Goal: Task Accomplishment & Management: Complete application form

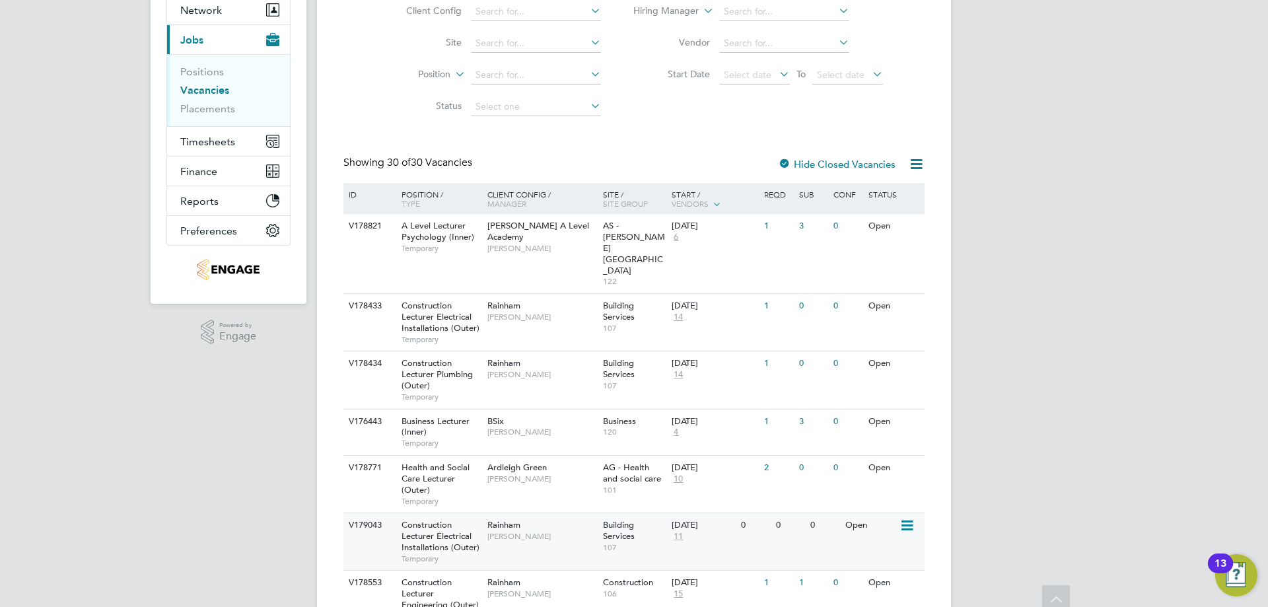
scroll to position [198, 0]
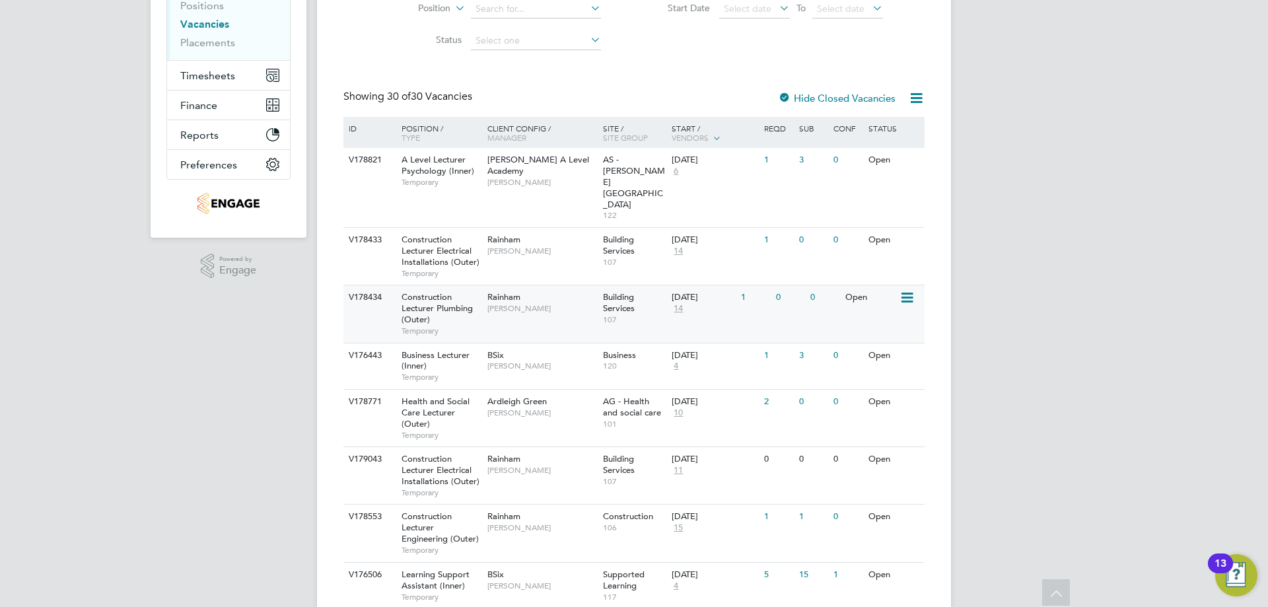
click at [505, 303] on span "Ian Rist" at bounding box center [542, 308] width 109 height 11
click at [537, 303] on span "Ian Rist" at bounding box center [542, 308] width 109 height 11
click at [442, 291] on span "Construction Lecturer Plumbing (Outer)" at bounding box center [437, 308] width 71 height 34
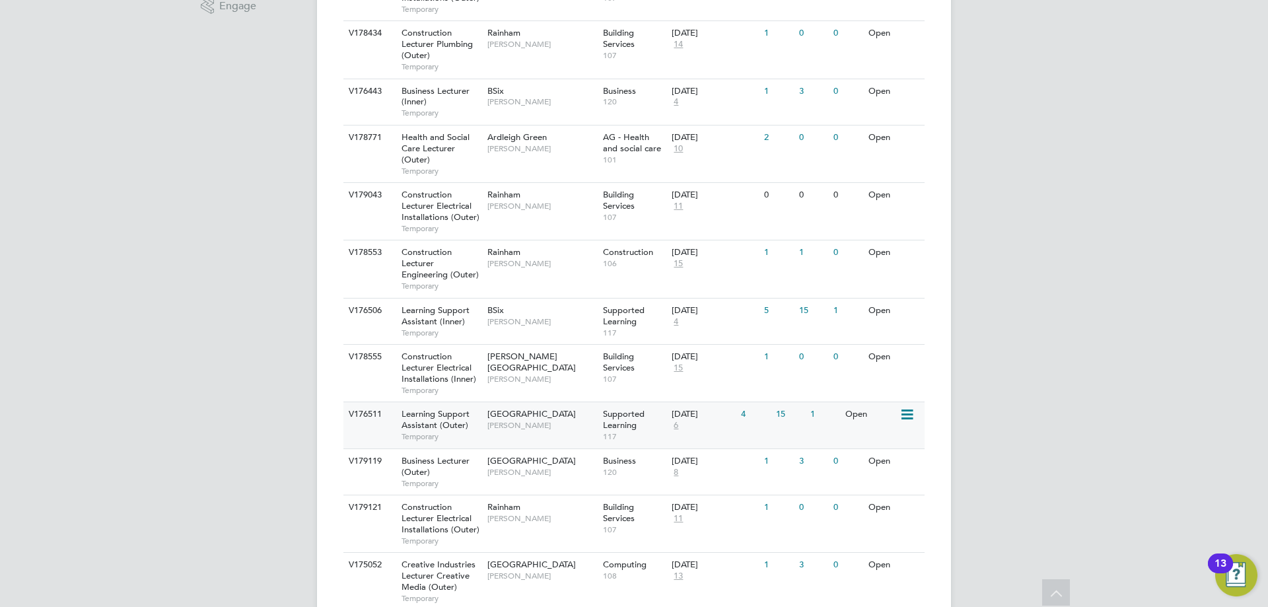
scroll to position [529, 0]
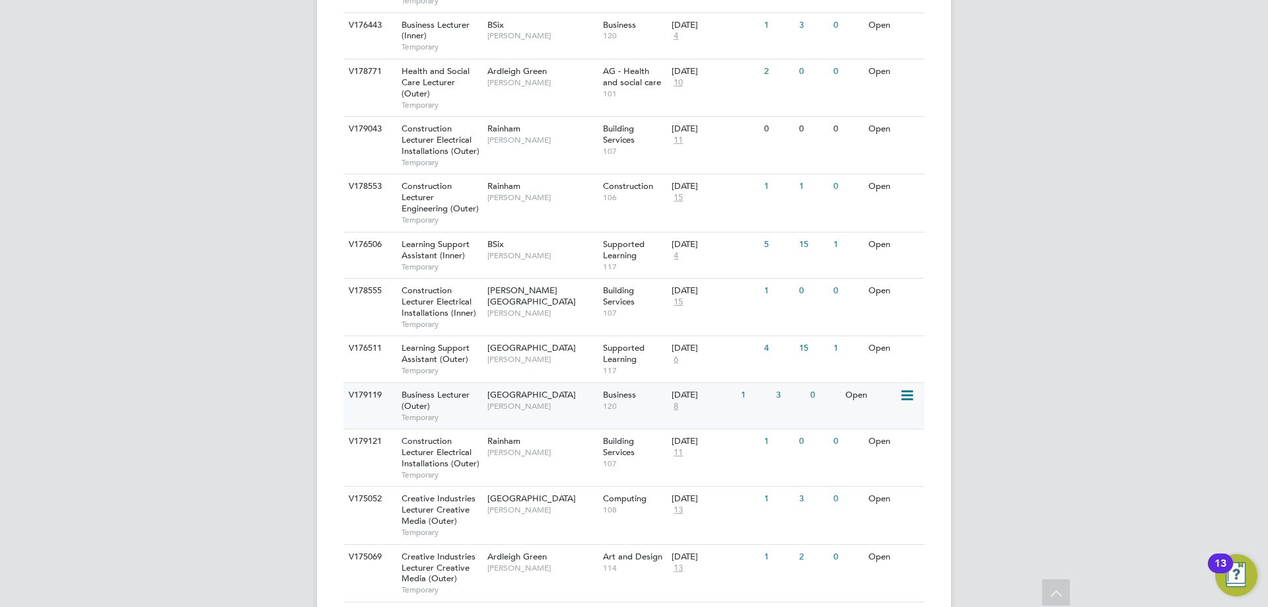
click at [544, 383] on div "Havering Sixth Form Campus Shabnam Shaheen" at bounding box center [542, 400] width 116 height 34
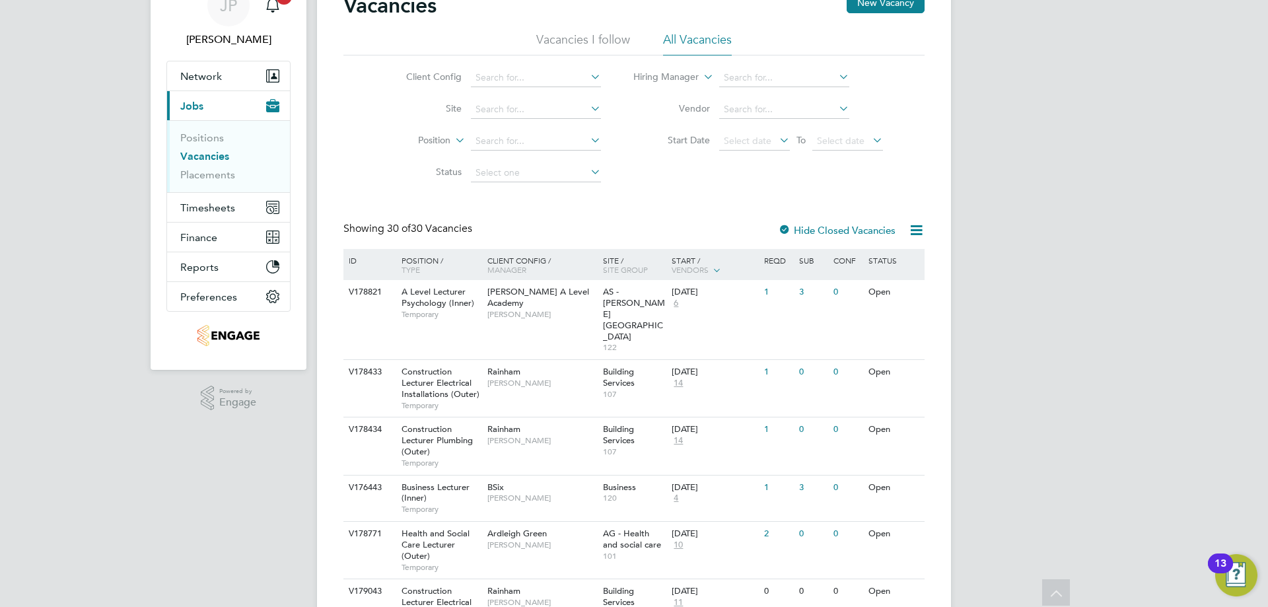
scroll to position [0, 0]
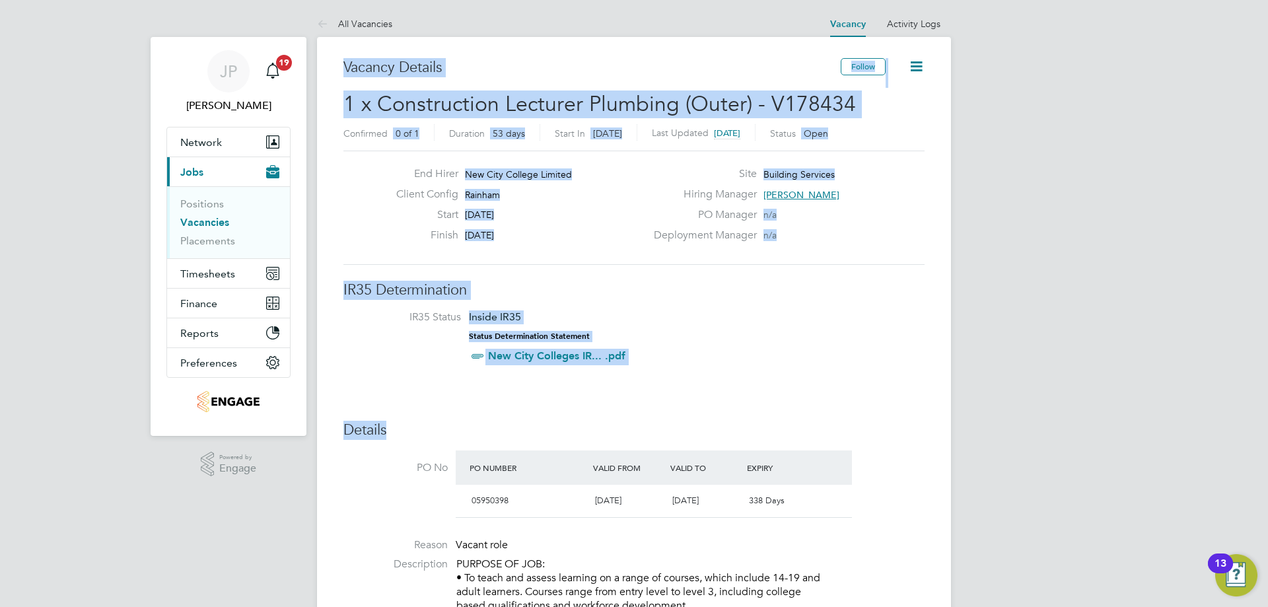
drag, startPoint x: 741, startPoint y: 427, endPoint x: 323, endPoint y: 79, distance: 544.1
click at [906, 217] on div "PO Manager n/a" at bounding box center [788, 218] width 284 height 20
drag, startPoint x: 659, startPoint y: 363, endPoint x: 257, endPoint y: 15, distance: 532.1
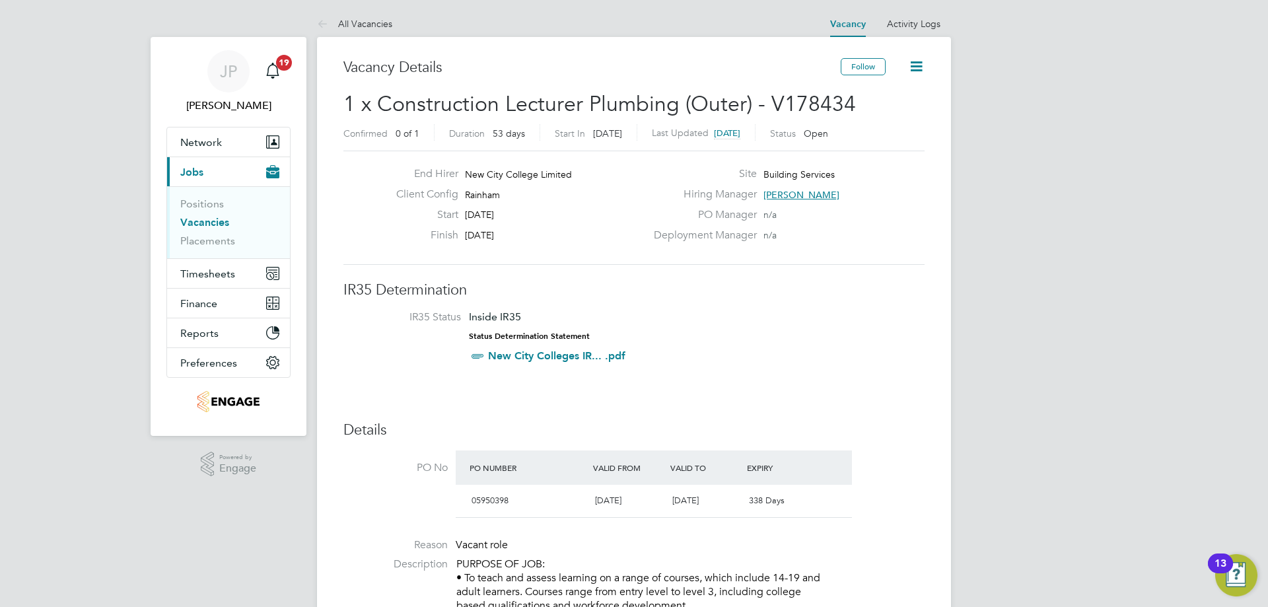
click at [860, 326] on li "IR35 Status Inside IR35 Status Determination Statement New City Colleges IR... …" at bounding box center [634, 339] width 555 height 57
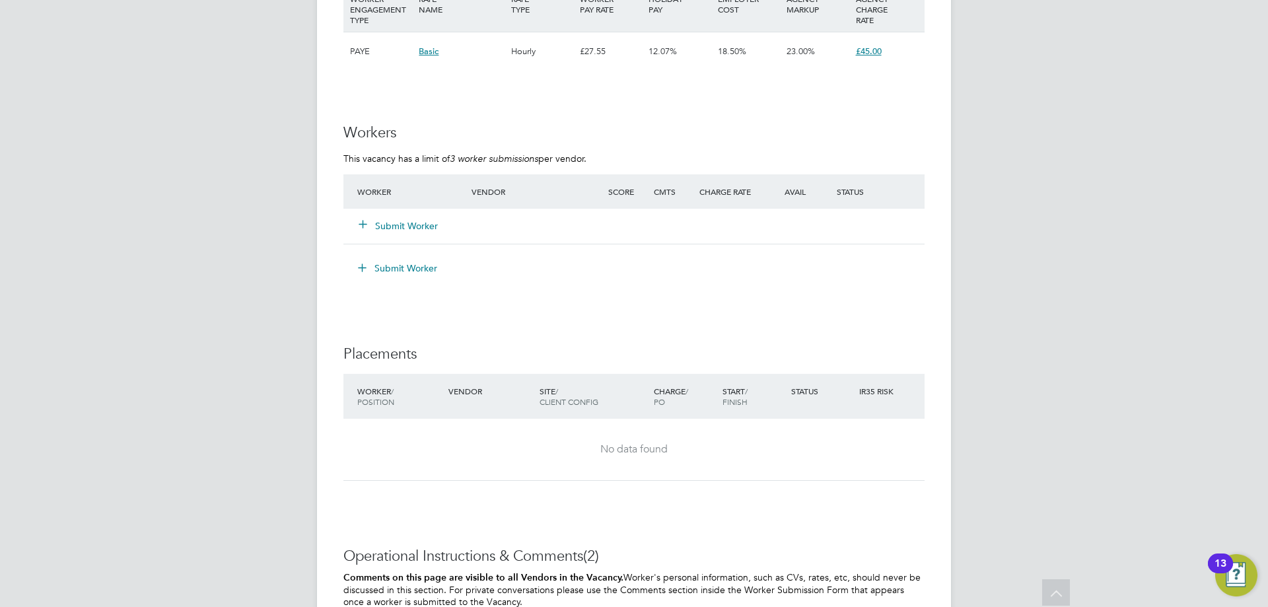
scroll to position [2444, 0]
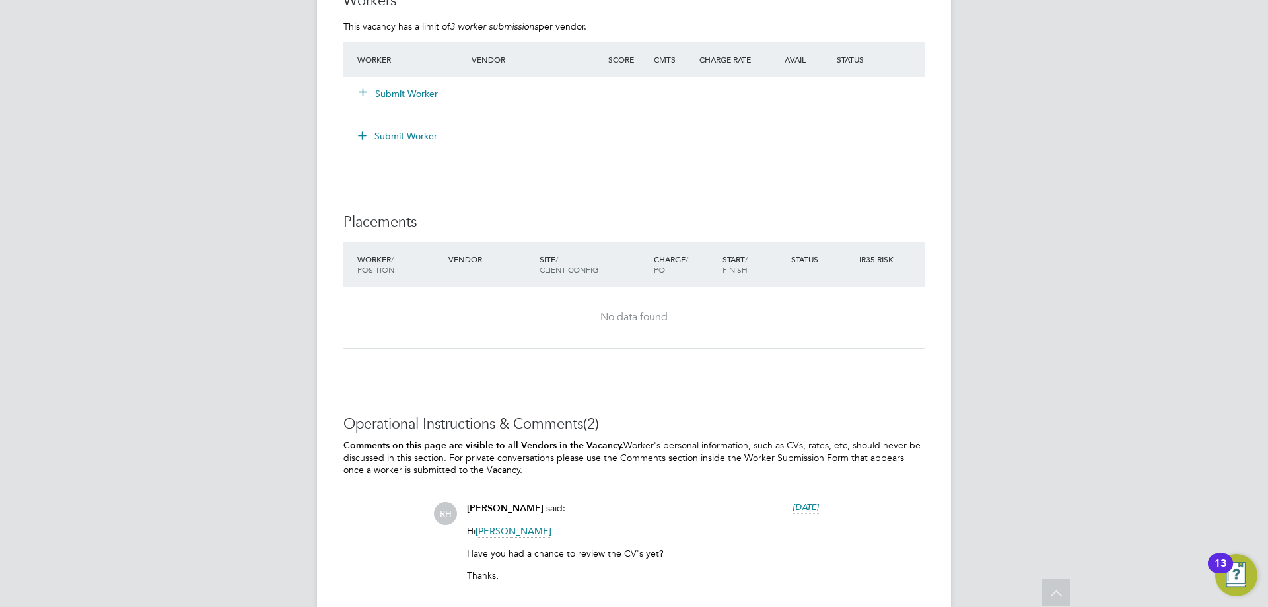
click at [386, 99] on button "Submit Worker" at bounding box center [398, 93] width 79 height 13
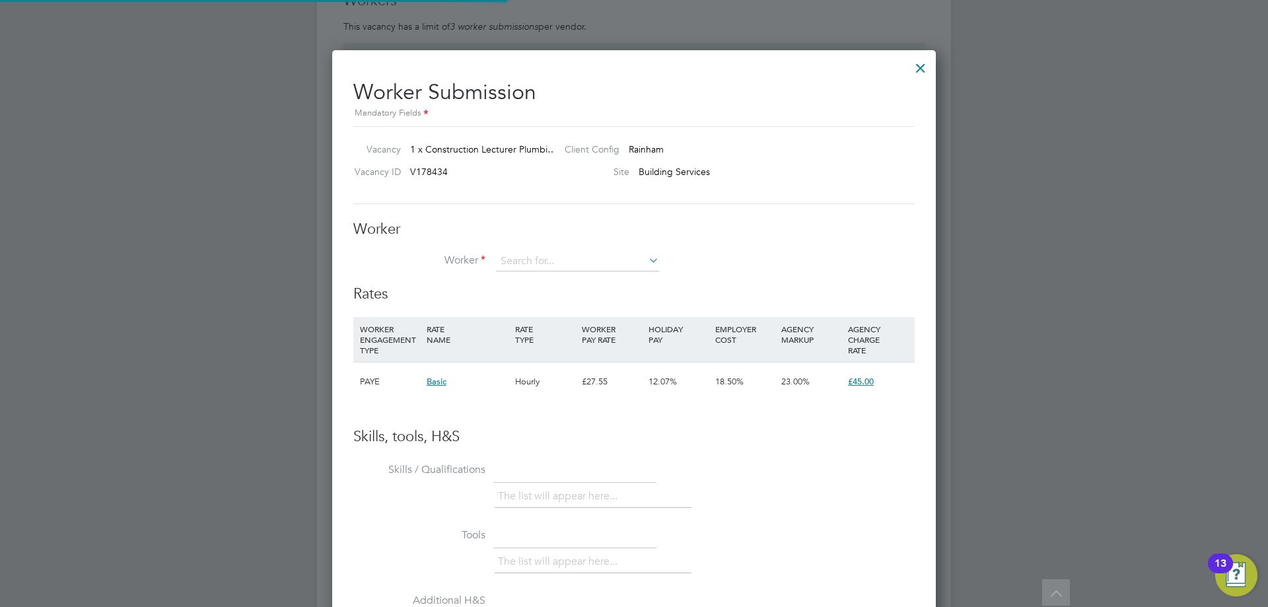
scroll to position [802, 605]
type input "e"
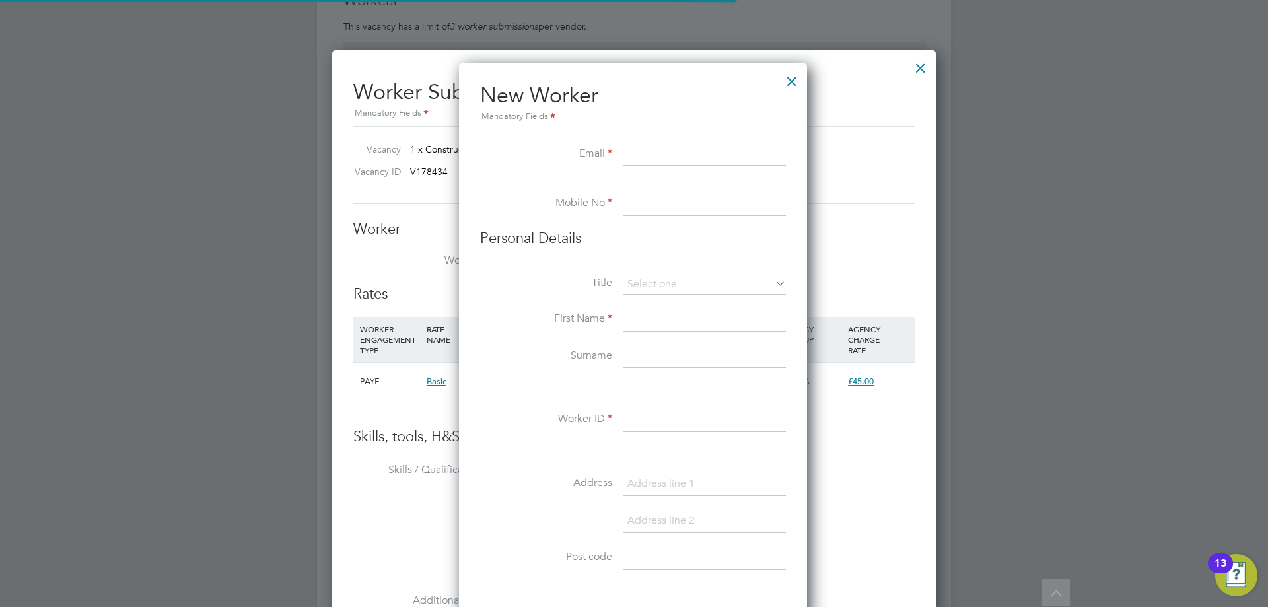
scroll to position [1124, 350]
click at [633, 156] on input at bounding box center [704, 155] width 163 height 24
paste input "dabnereric@gmail.com"
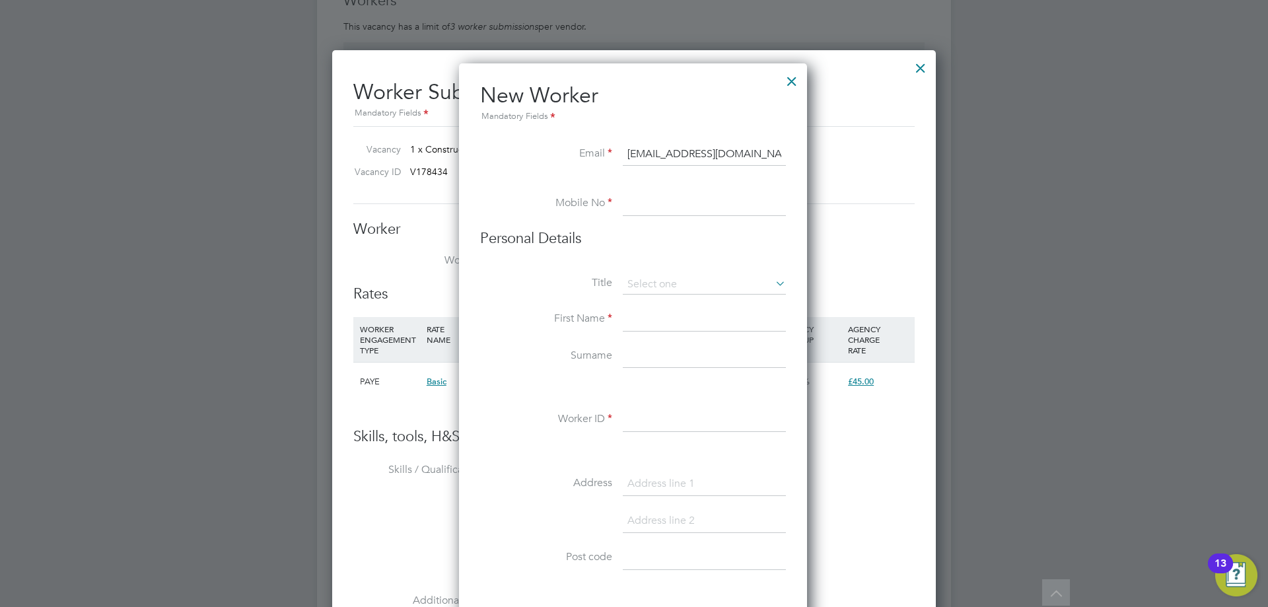
type input "dabnereric@gmail.com"
click at [669, 200] on input at bounding box center [704, 204] width 163 height 24
click at [748, 188] on li at bounding box center [633, 185] width 306 height 13
click at [726, 198] on input at bounding box center [704, 204] width 163 height 24
paste input "07939 981667"
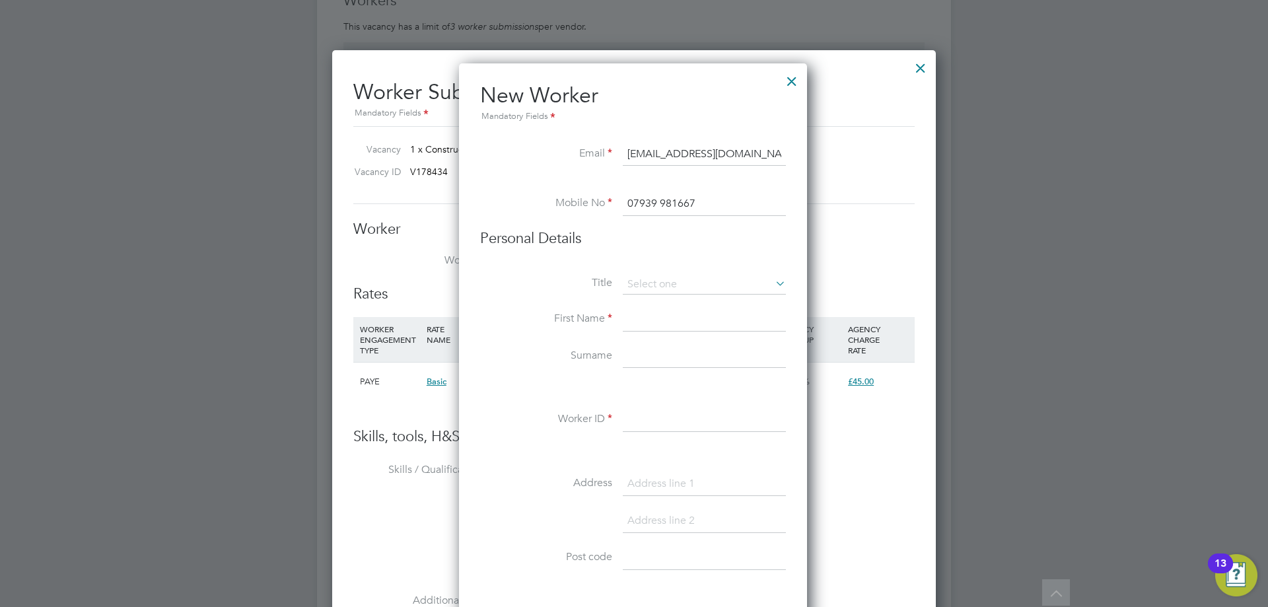
type input "07939 981667"
click at [652, 314] on input at bounding box center [704, 320] width 163 height 24
type input "Eric"
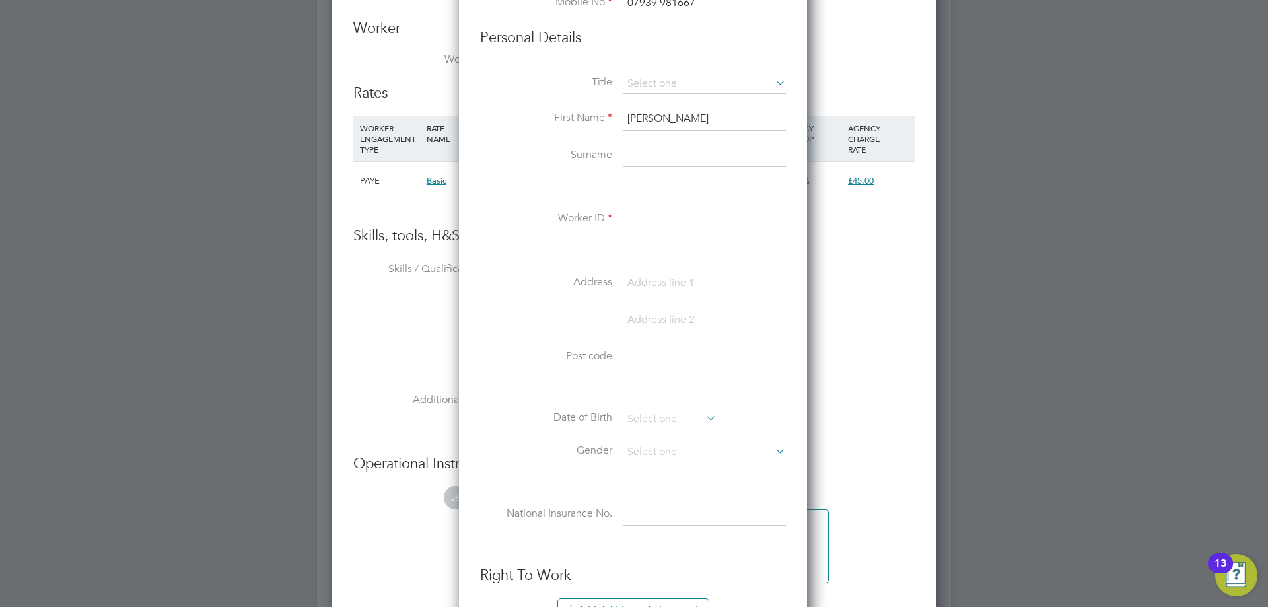
scroll to position [2651, 0]
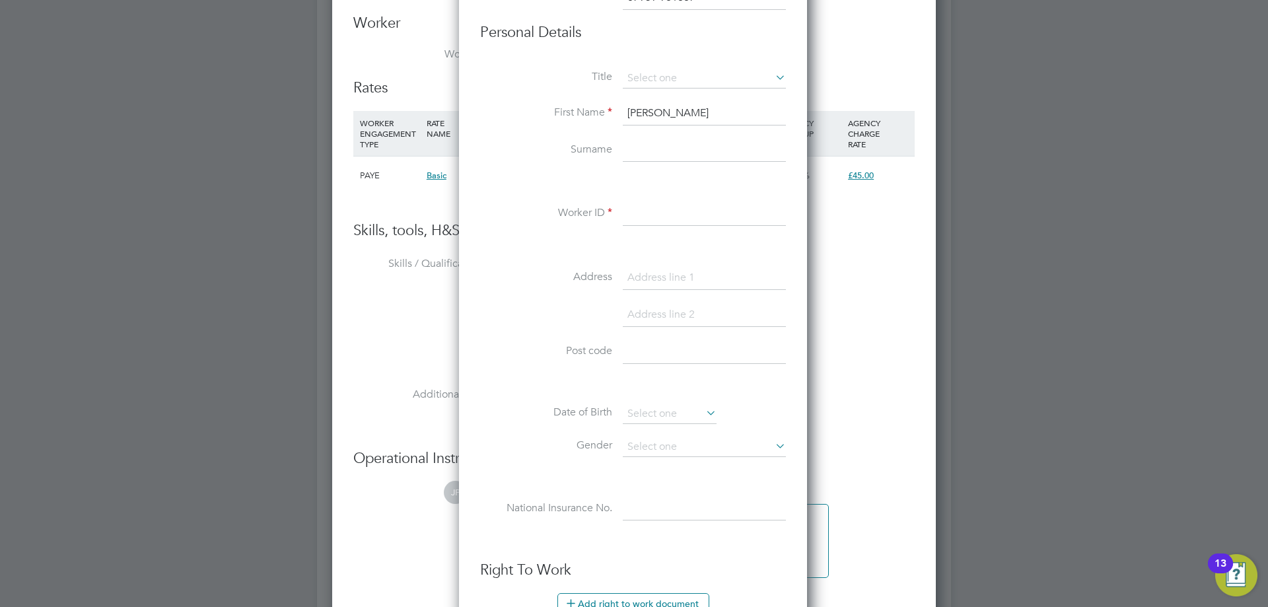
click at [723, 221] on input at bounding box center [704, 214] width 163 height 24
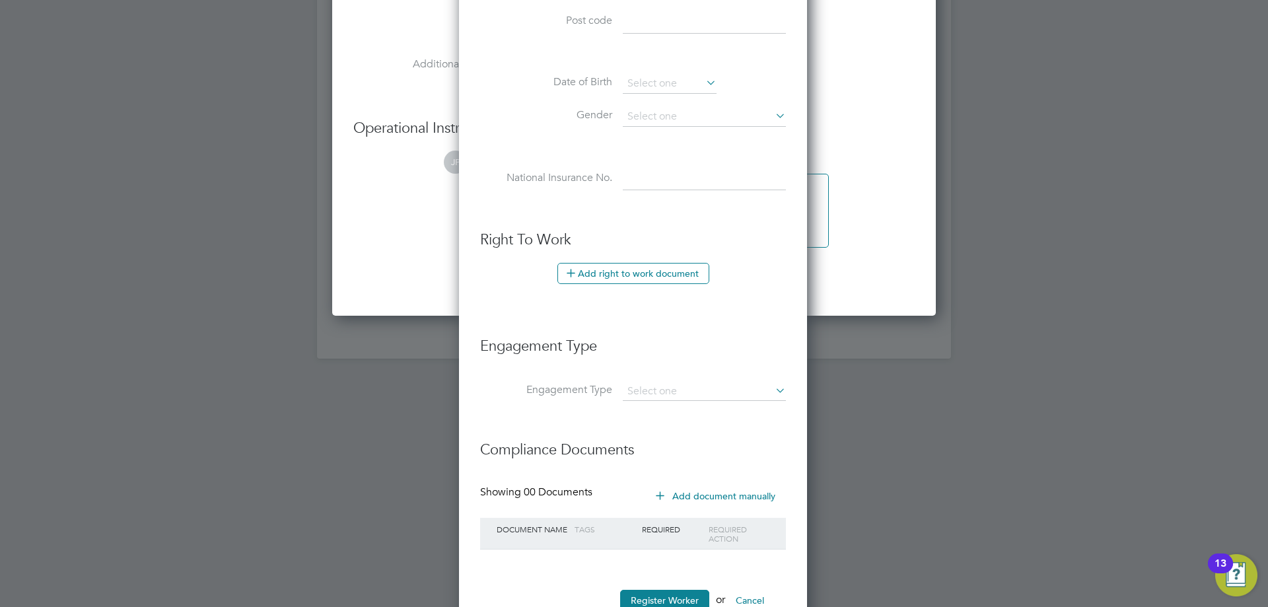
scroll to position [3025, 0]
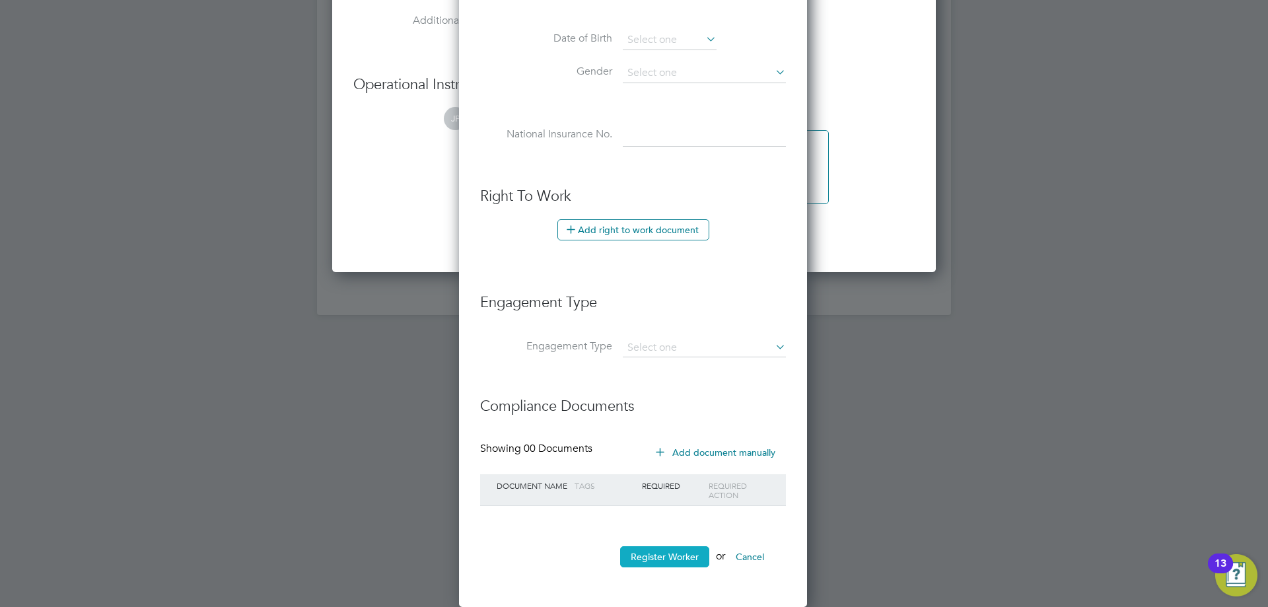
type input "HQ00182152"
click at [664, 555] on button "Register Worker" at bounding box center [664, 556] width 89 height 21
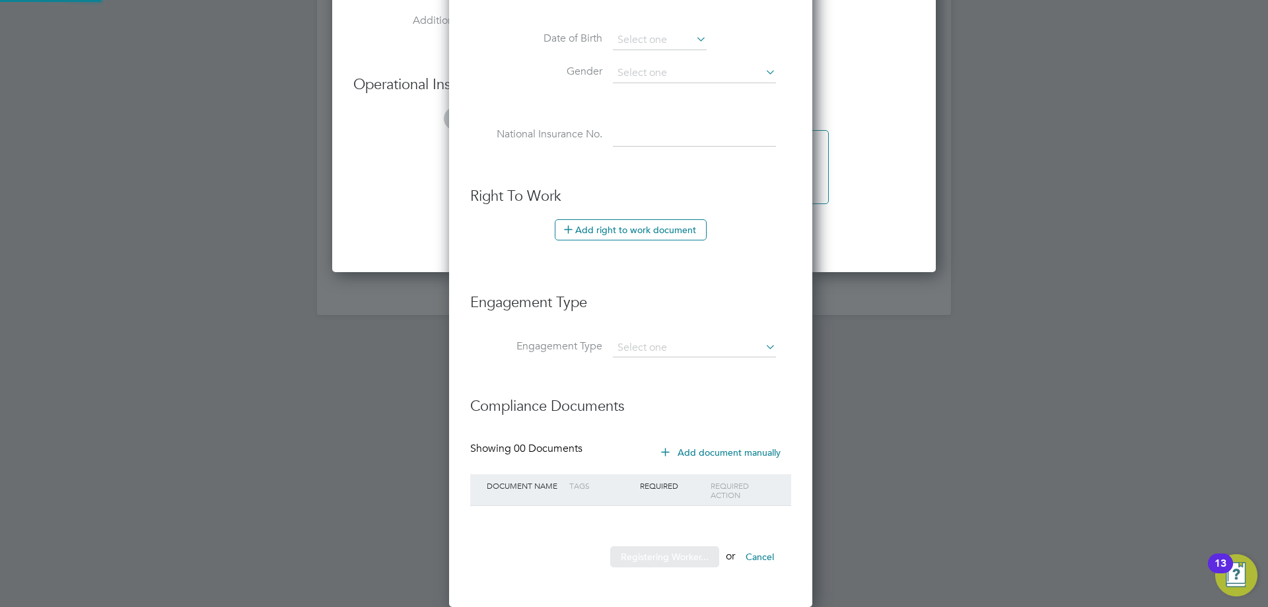
scroll to position [0, 0]
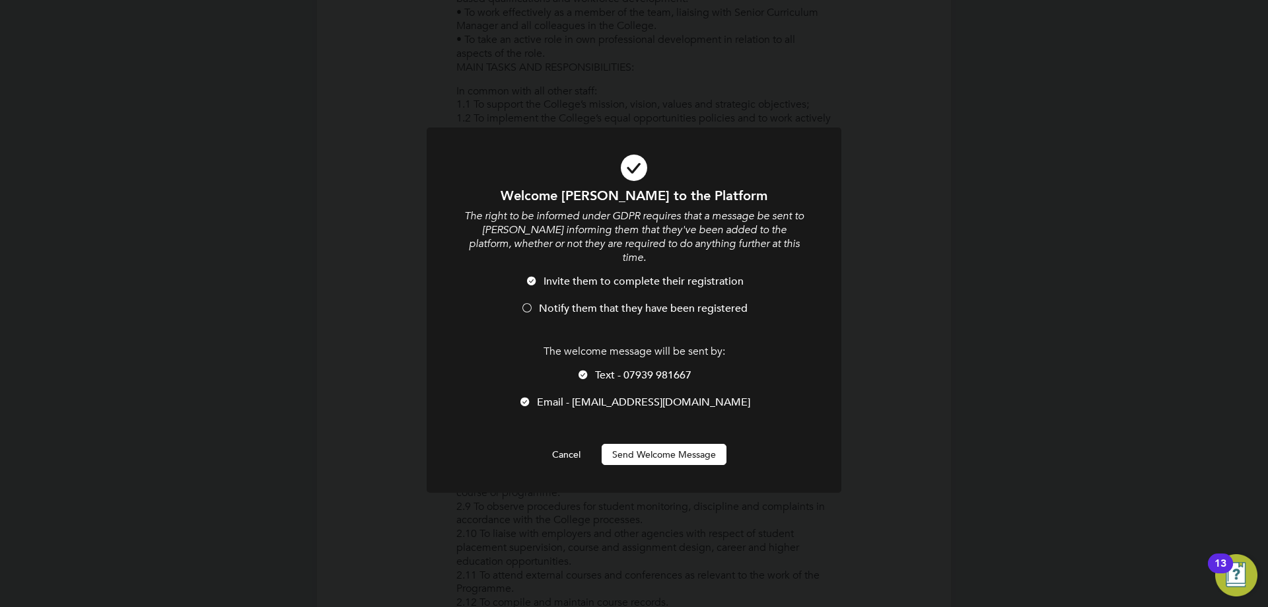
click at [565, 283] on li "Invite them to complete their registration" at bounding box center [634, 288] width 344 height 27
click at [607, 369] on span "Text - 07939 981667" at bounding box center [643, 375] width 96 height 13
click at [661, 444] on button "Send Welcome Message" at bounding box center [664, 454] width 125 height 21
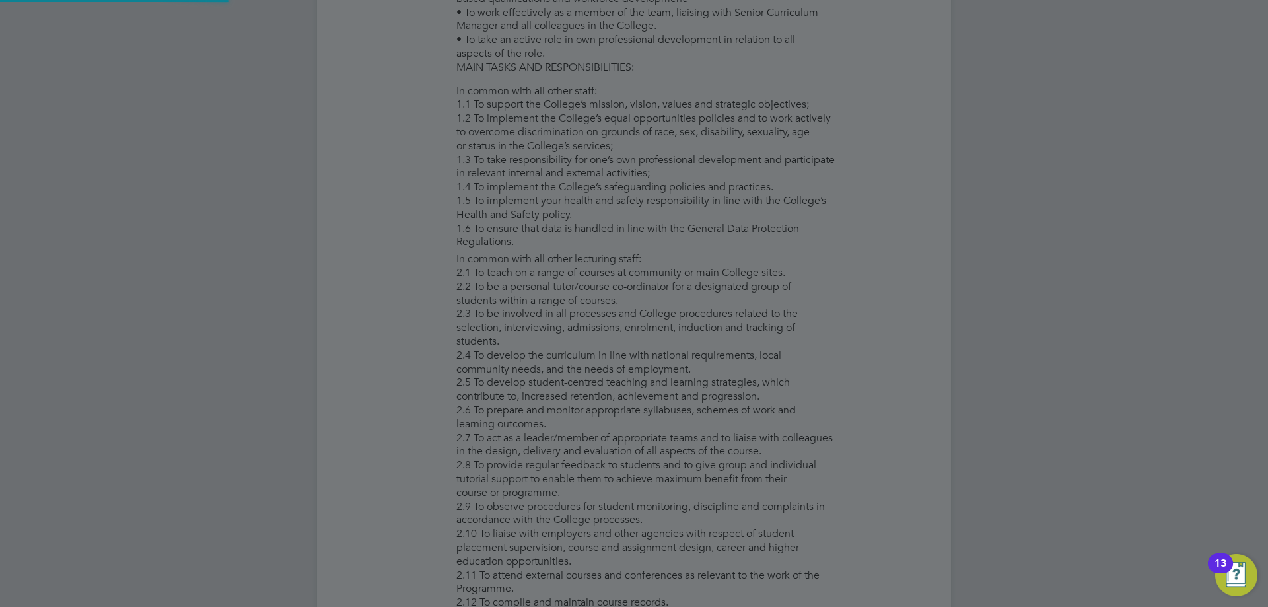
type input "Eric (HQ00182152)"
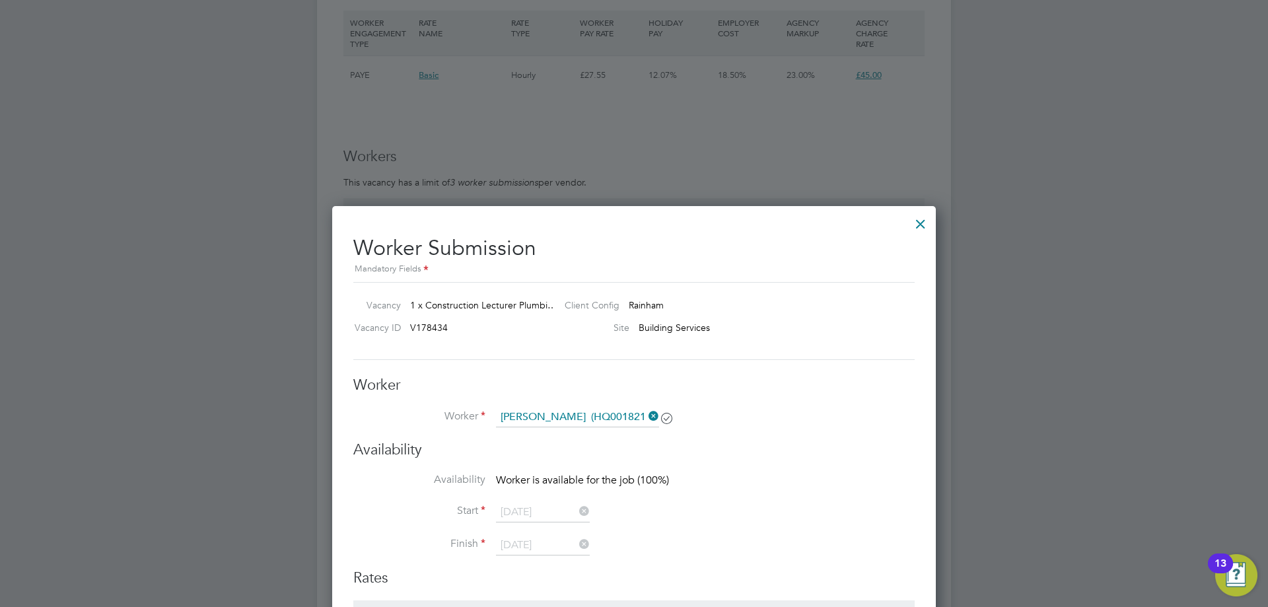
scroll to position [2421, 0]
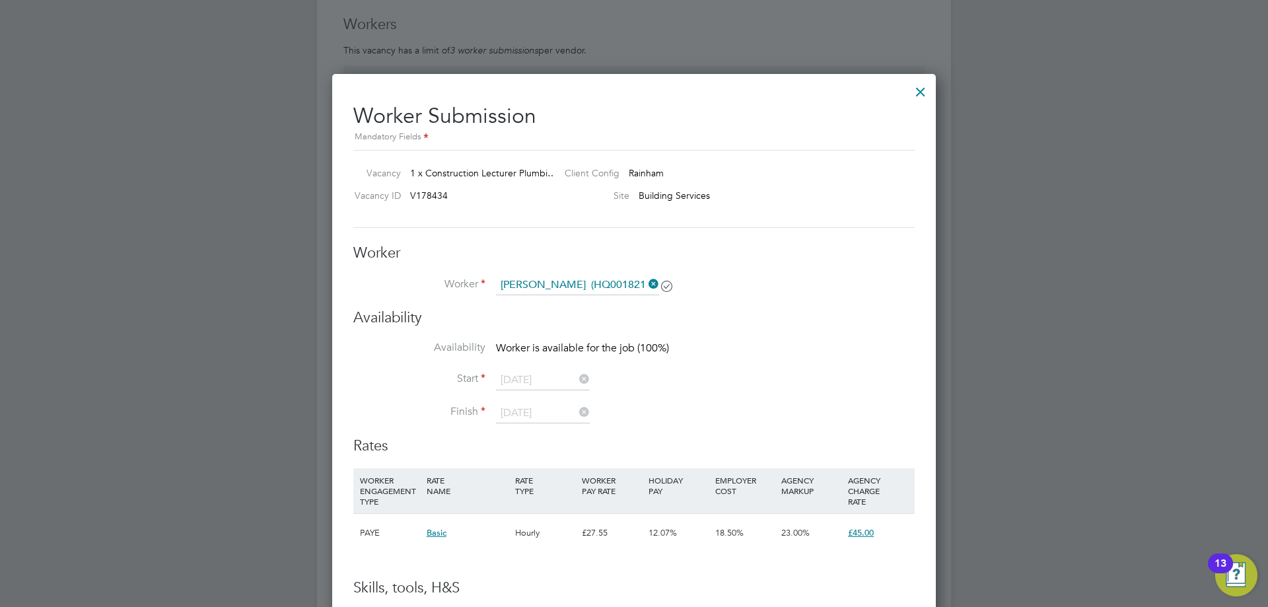
click at [925, 92] on div at bounding box center [921, 89] width 24 height 24
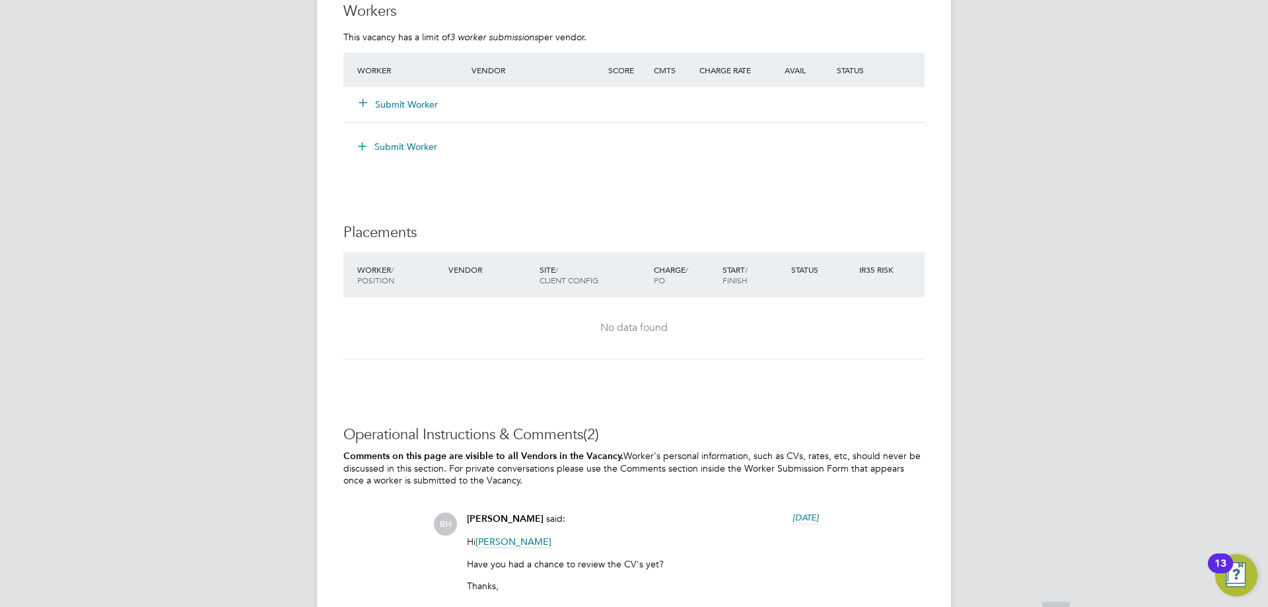
scroll to position [2444, 0]
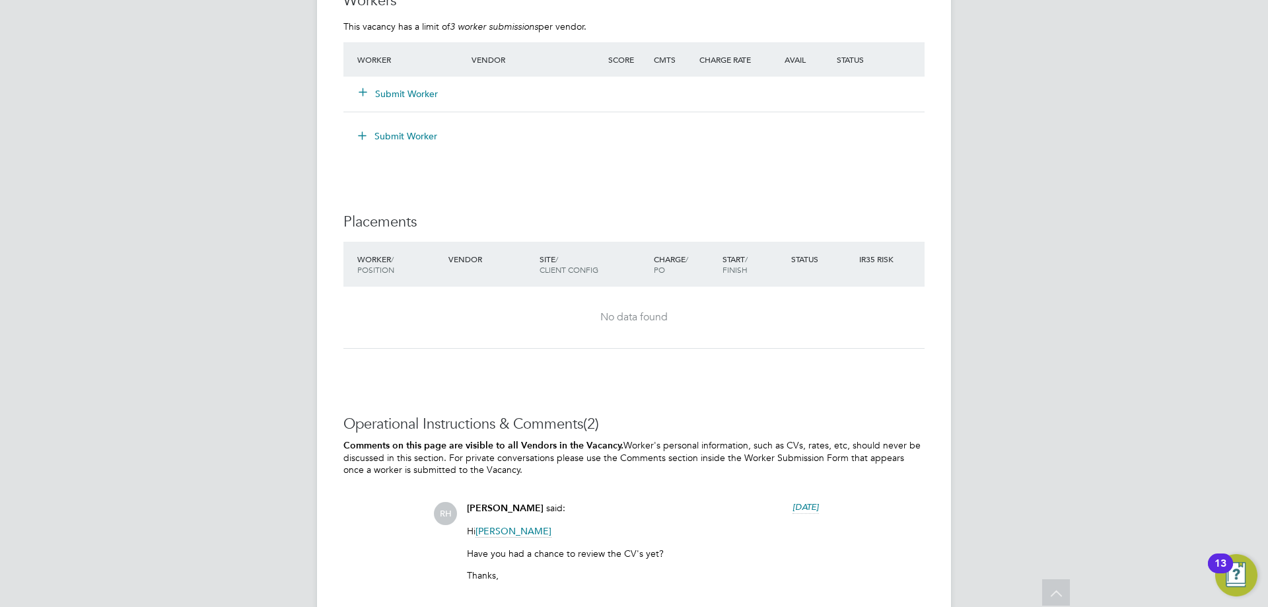
click at [402, 82] on div "Submit Worker" at bounding box center [422, 94] width 137 height 24
click at [406, 89] on button "Submit Worker" at bounding box center [398, 93] width 79 height 13
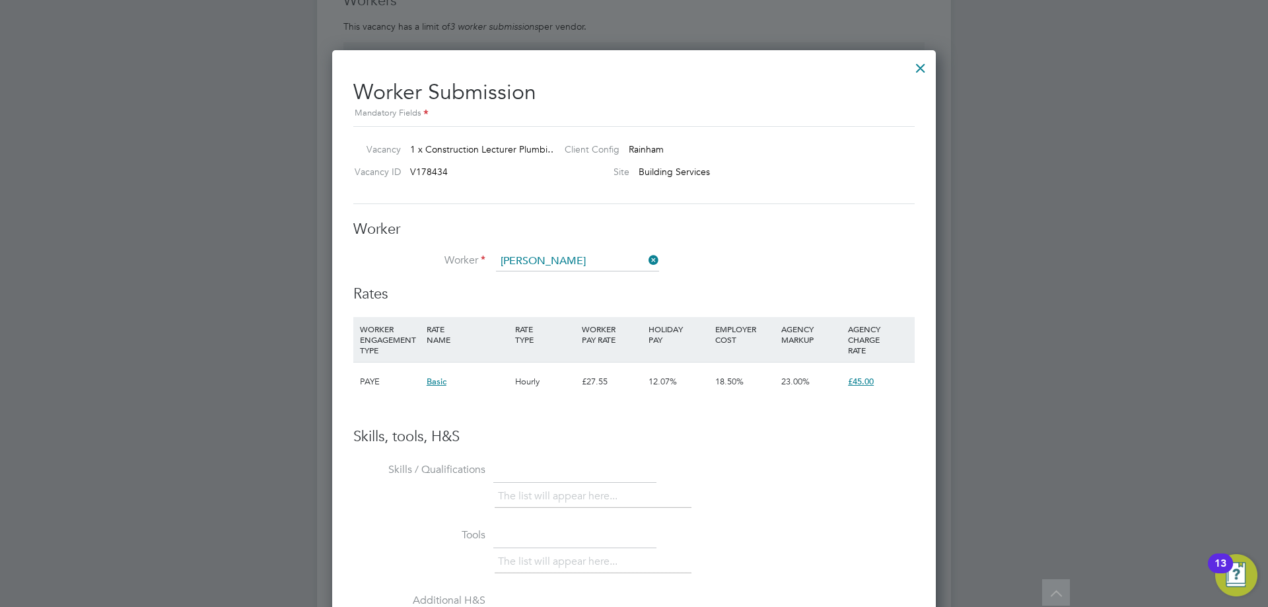
click at [565, 295] on li "Eric (HQ00182152)" at bounding box center [601, 298] width 213 height 18
type input "Eric (HQ00182152)"
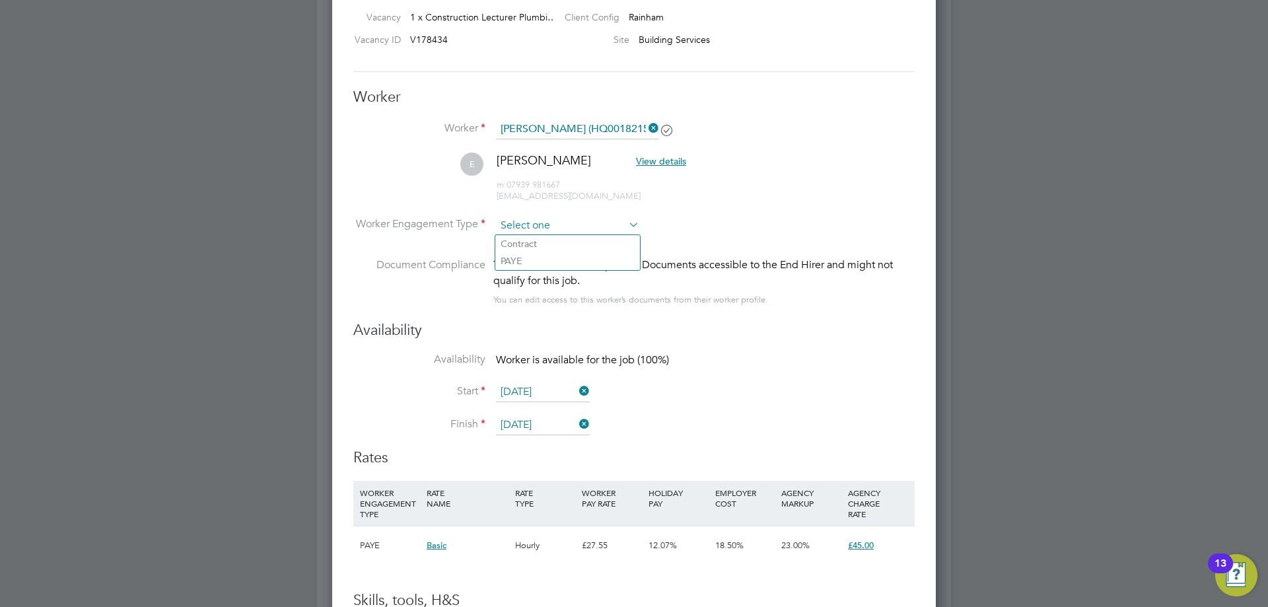
click at [552, 219] on input at bounding box center [567, 226] width 143 height 20
click at [532, 244] on li "Contract" at bounding box center [567, 243] width 145 height 17
type input "Contract"
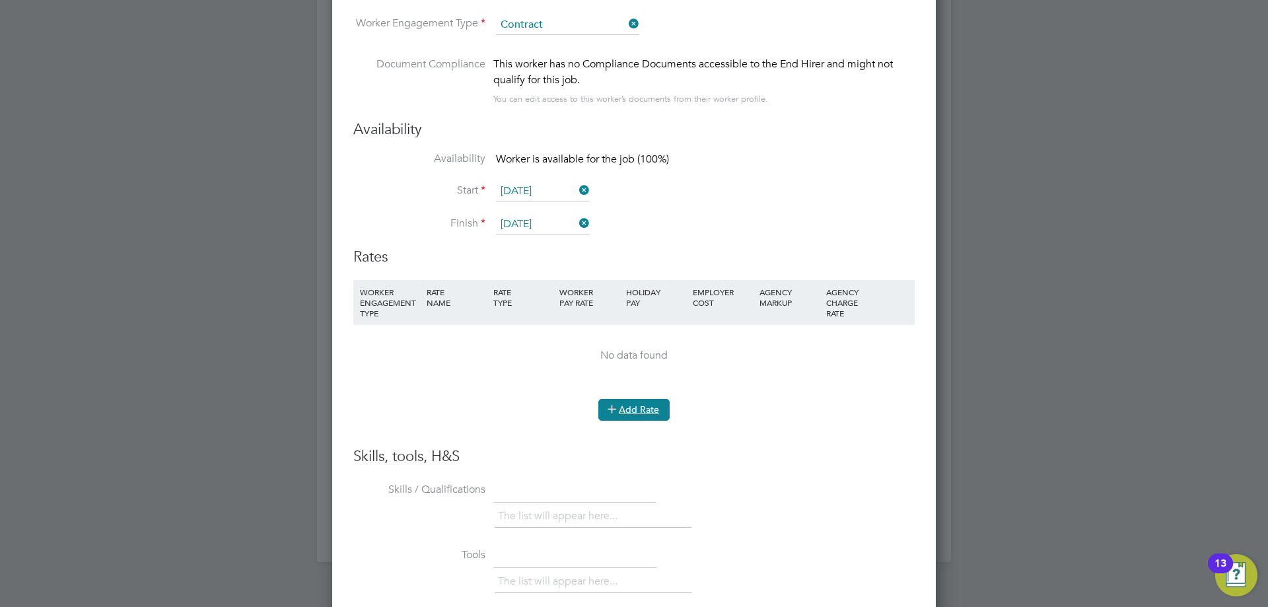
click at [622, 403] on button "Add Rate" at bounding box center [634, 409] width 71 height 21
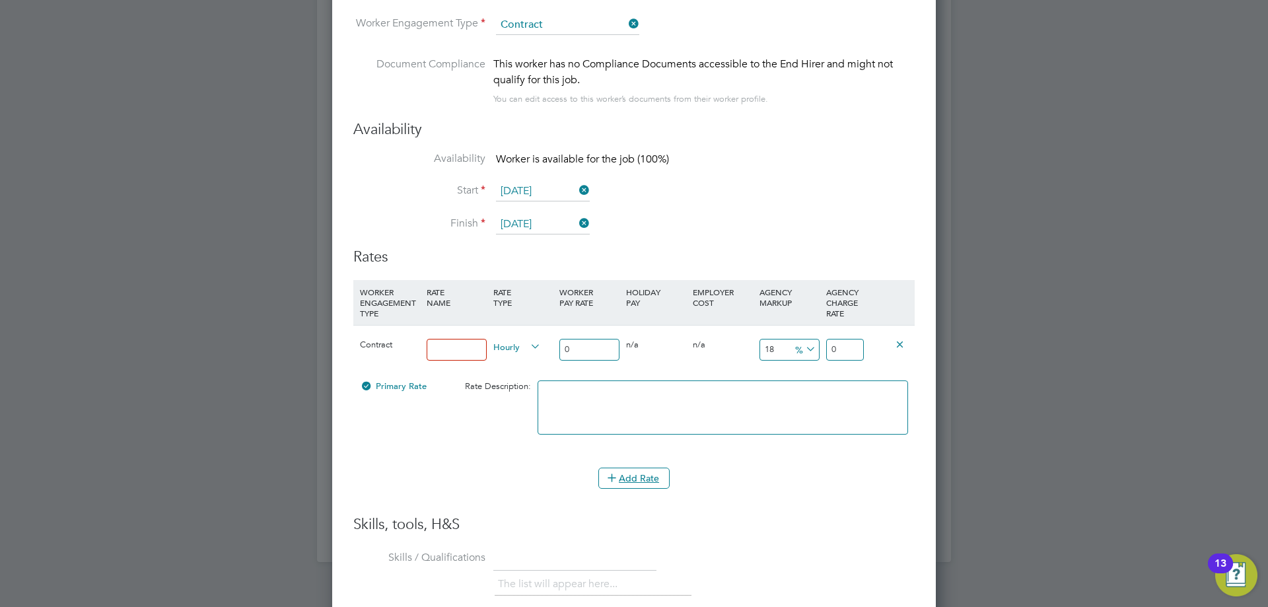
click at [443, 353] on input at bounding box center [457, 350] width 60 height 22
type input "BAsic"
click at [588, 344] on input "0" at bounding box center [590, 350] width 60 height 22
type input "3"
type input "0.54"
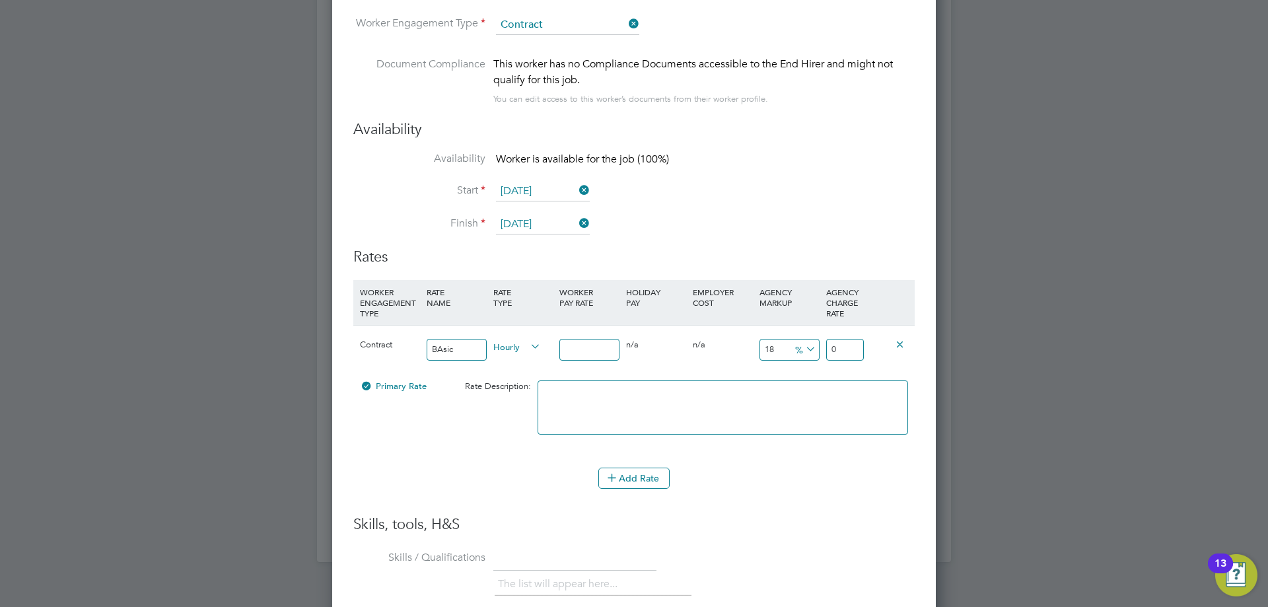
type input "3.54"
type input "36"
type input "6.48"
type input "42.48"
type input "36"
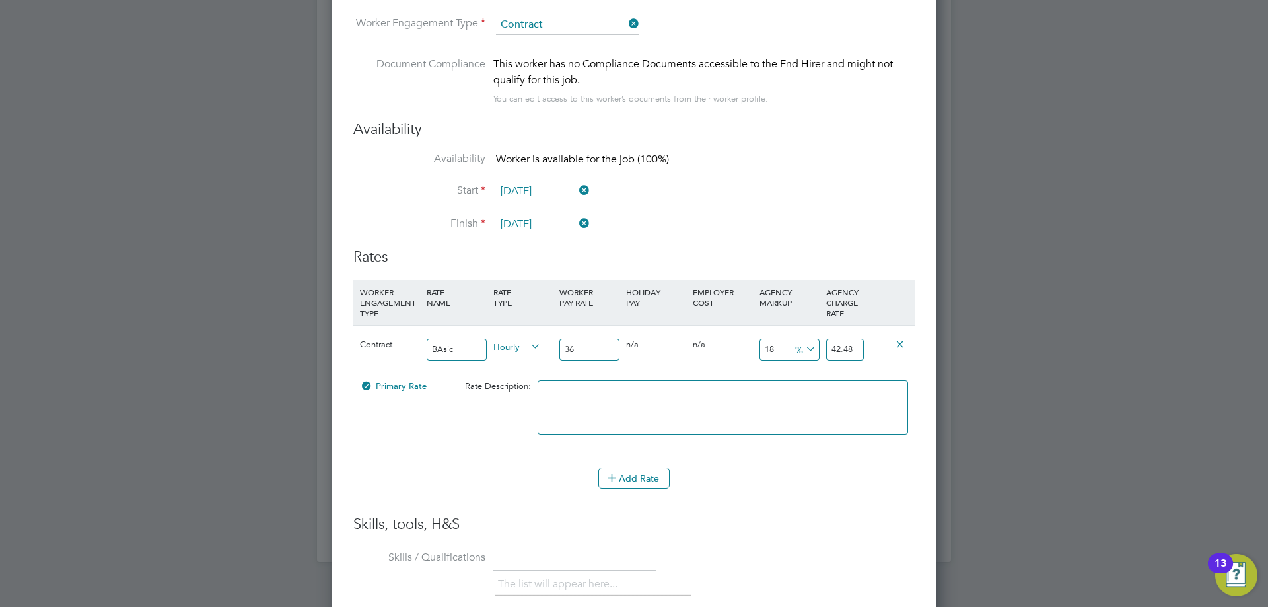
click at [803, 351] on icon at bounding box center [803, 349] width 0 height 18
click at [795, 376] on li "£" at bounding box center [806, 381] width 32 height 17
drag, startPoint x: 852, startPoint y: 344, endPoint x: 811, endPoint y: 352, distance: 41.2
click at [812, 352] on div "Contract BAsic Hourly 36 0 n/a 0 n/a 18 6.48 £ 42.48" at bounding box center [634, 349] width 562 height 49
type input "-32"
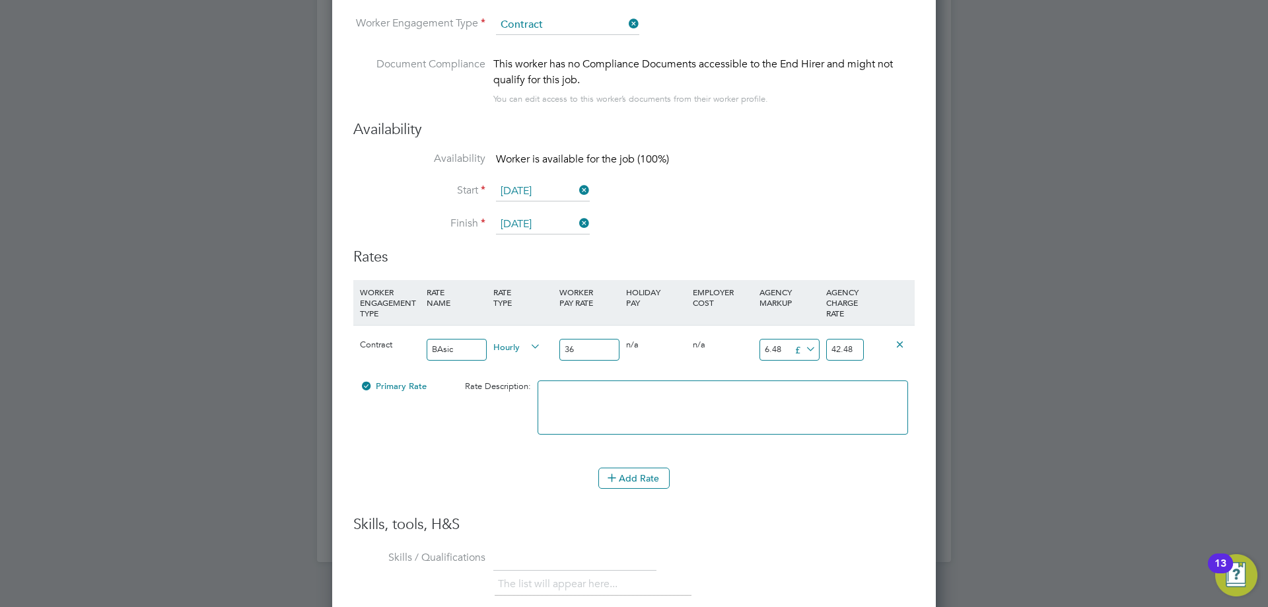
type input "4"
type input "12"
type input "48"
type input "-32"
type input "4"
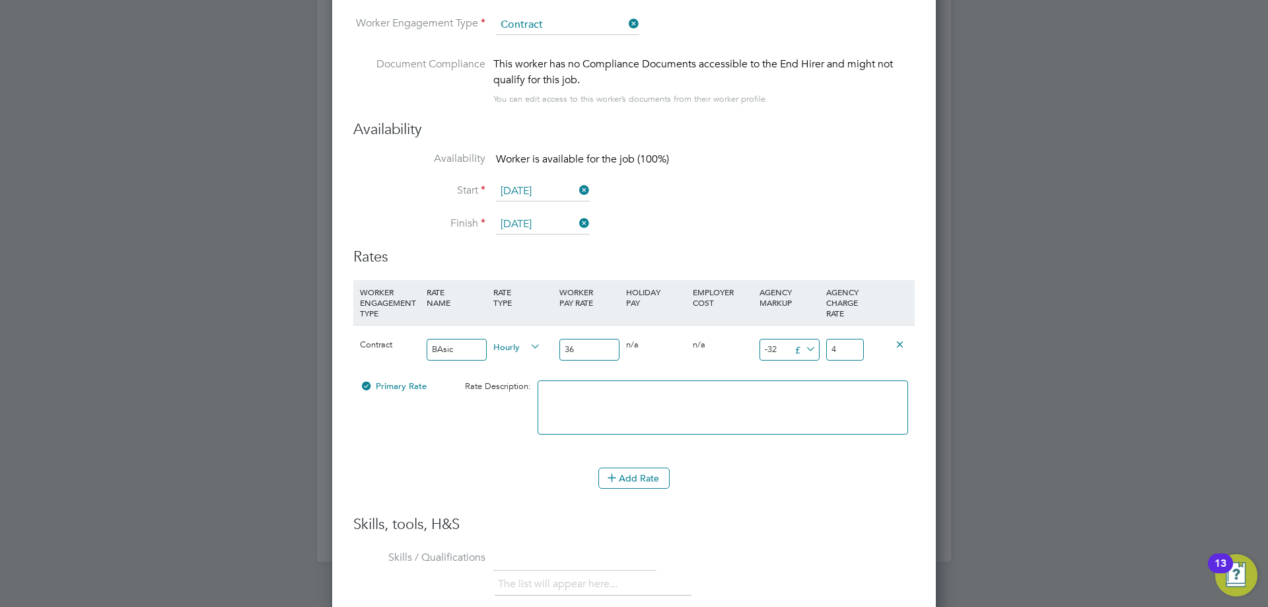
type input "13"
type input "49"
type input "-32"
type input "4"
type input "-31"
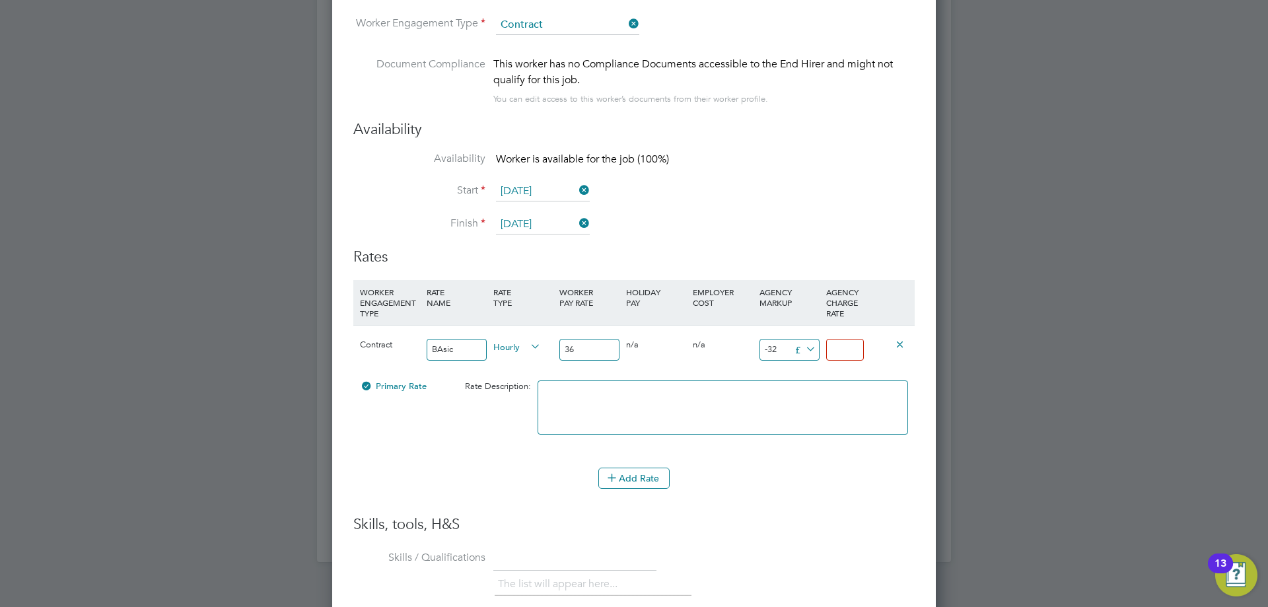
type input "5"
type input "14"
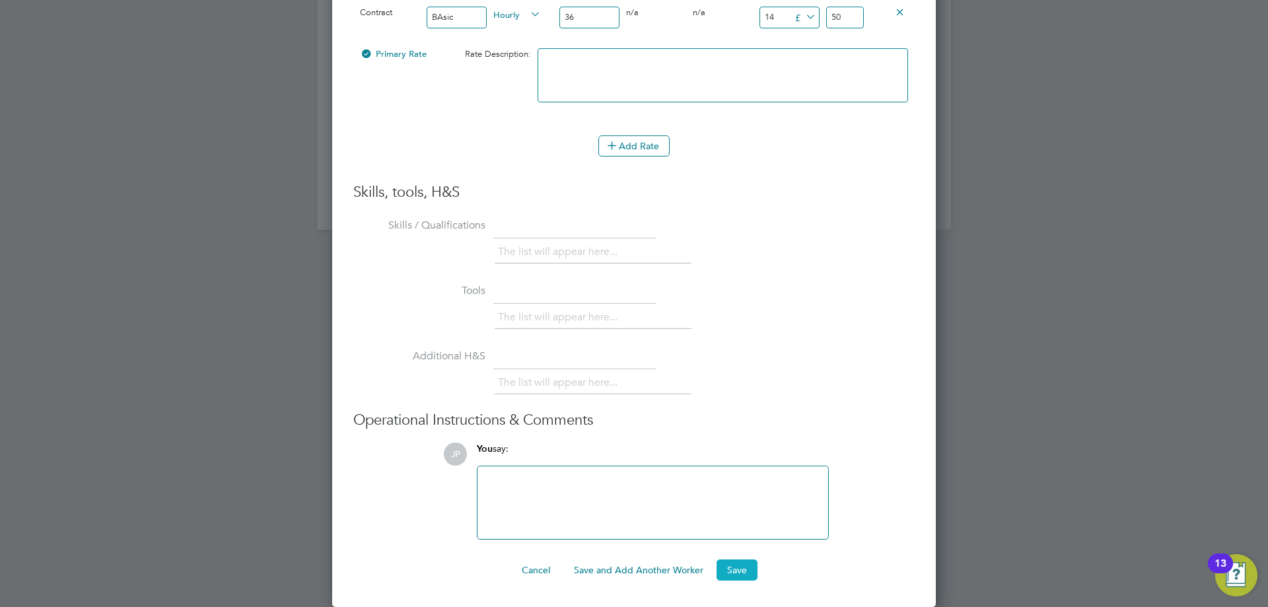
type input "50"
click at [722, 566] on button "Save" at bounding box center [737, 570] width 41 height 21
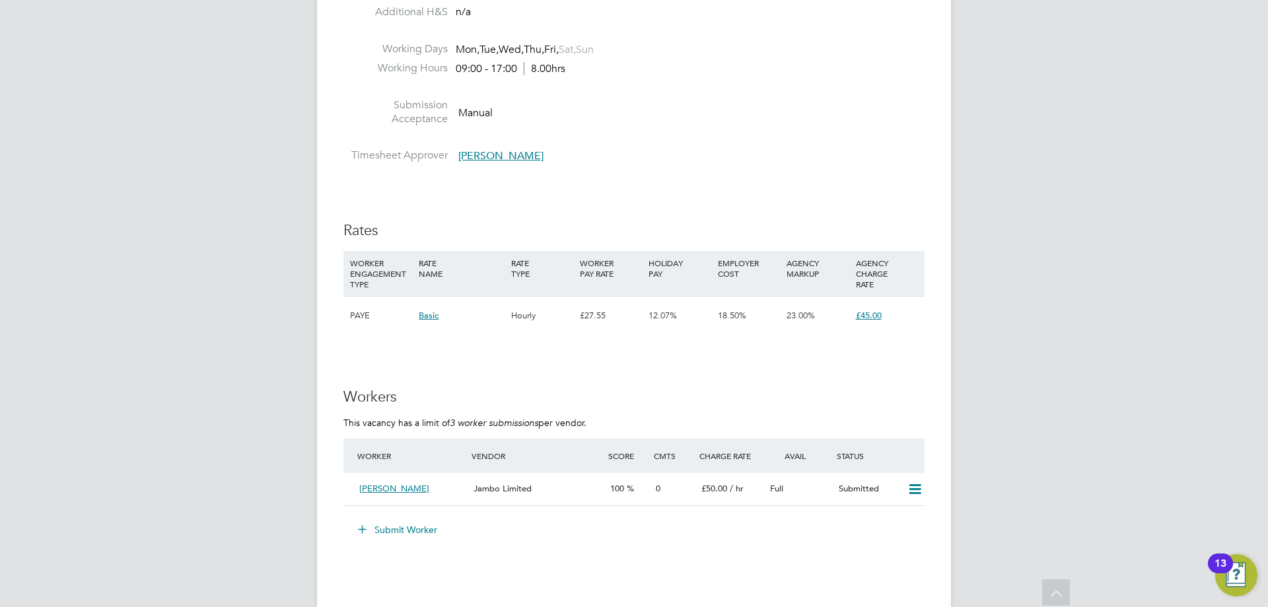
scroll to position [1982, 0]
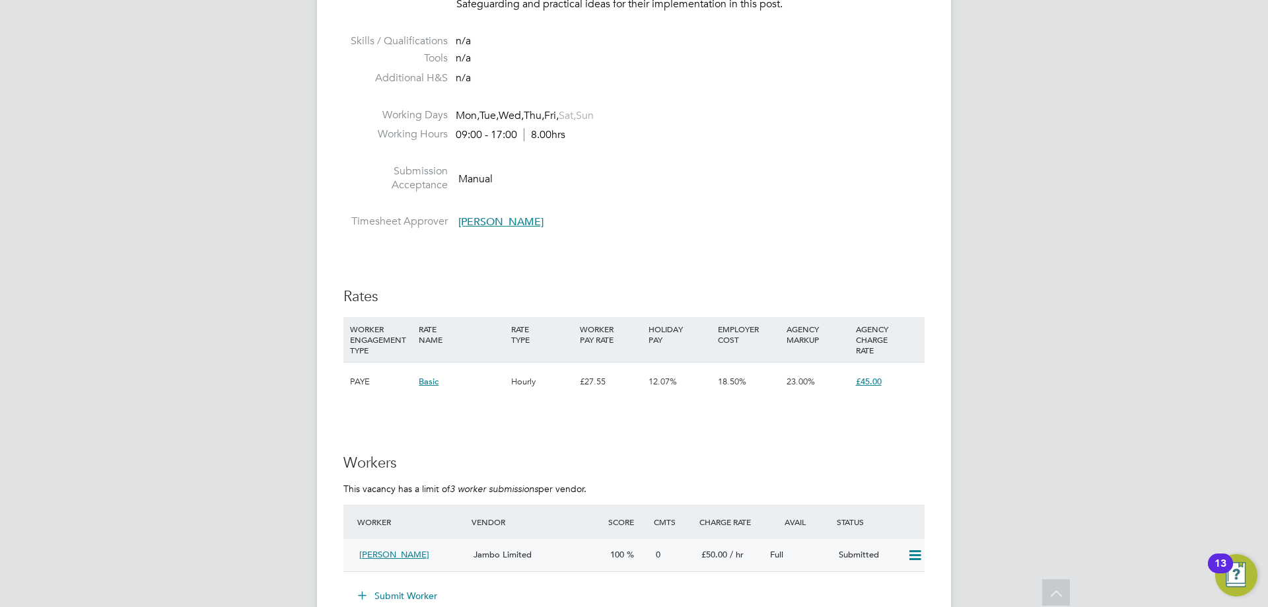
click at [923, 552] on icon at bounding box center [915, 555] width 17 height 11
click at [801, 556] on div "Full" at bounding box center [799, 555] width 69 height 22
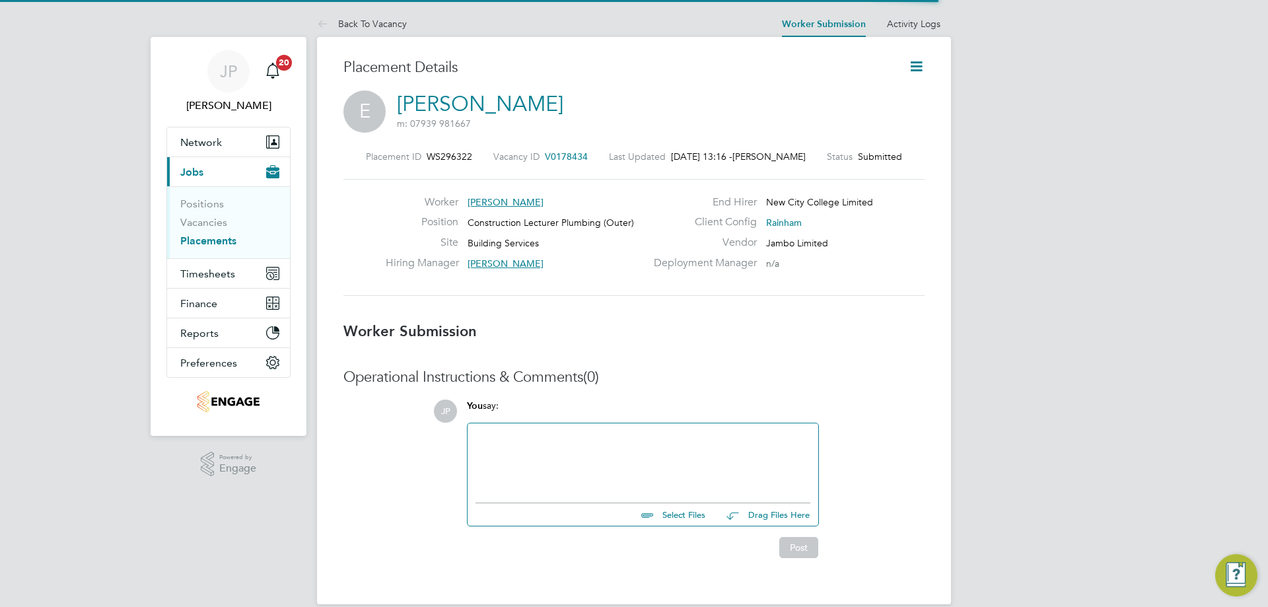
scroll to position [7, 7]
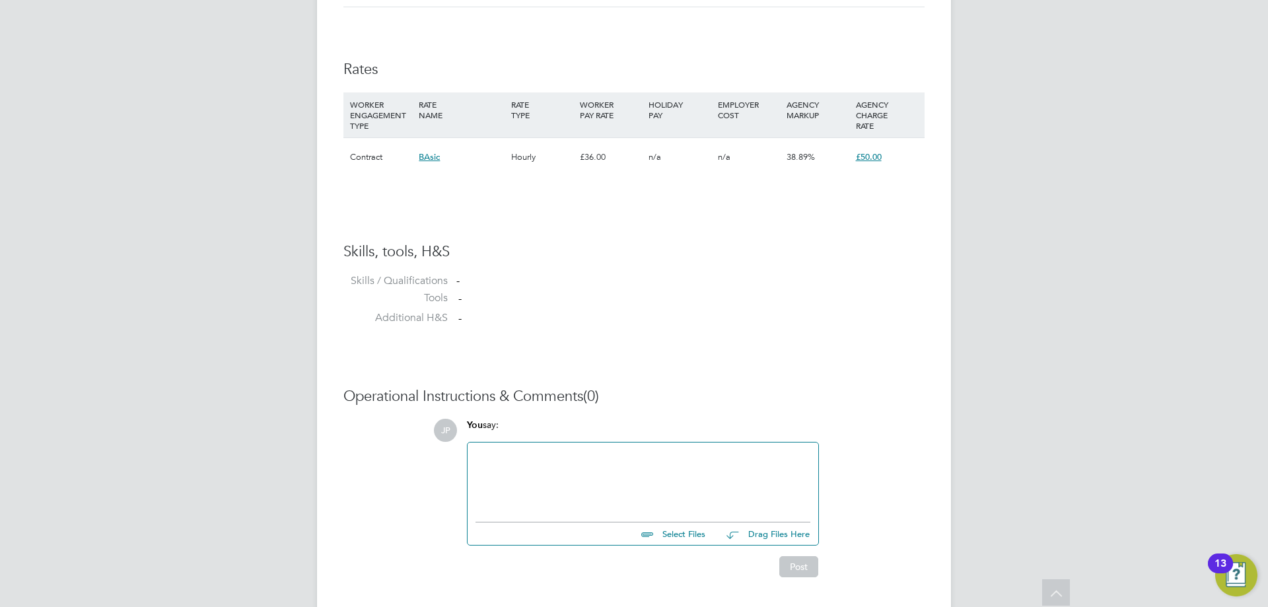
click at [859, 155] on span "£50.00" at bounding box center [869, 156] width 26 height 11
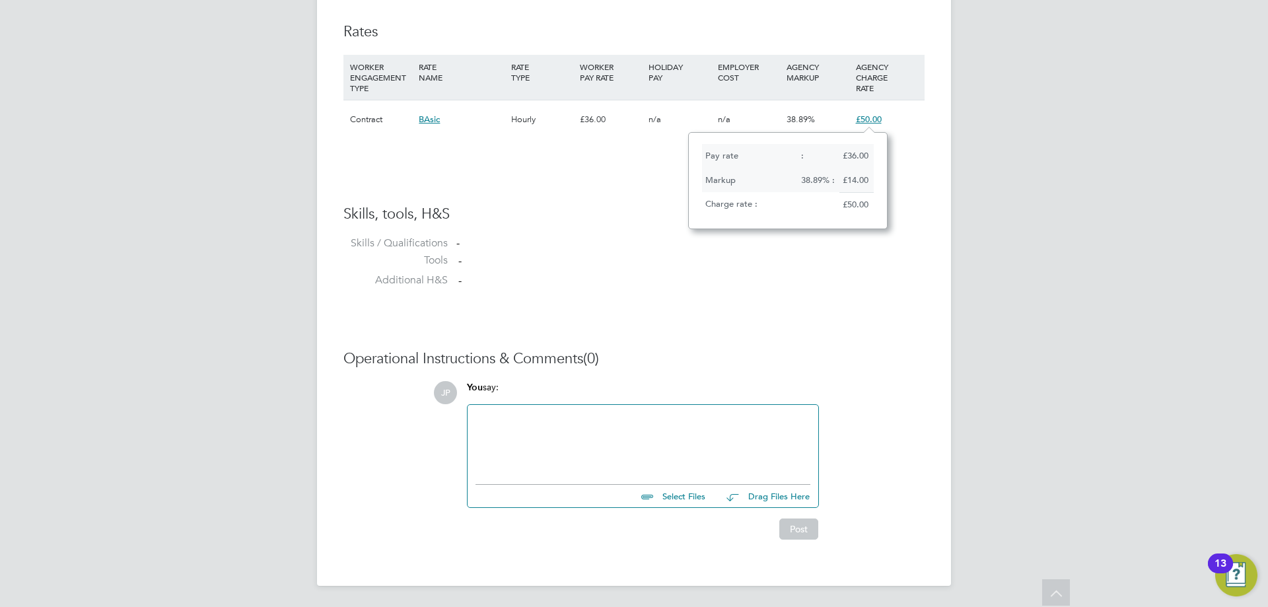
click at [861, 349] on h3 "Operational Instructions & Comments (0)" at bounding box center [634, 358] width 581 height 19
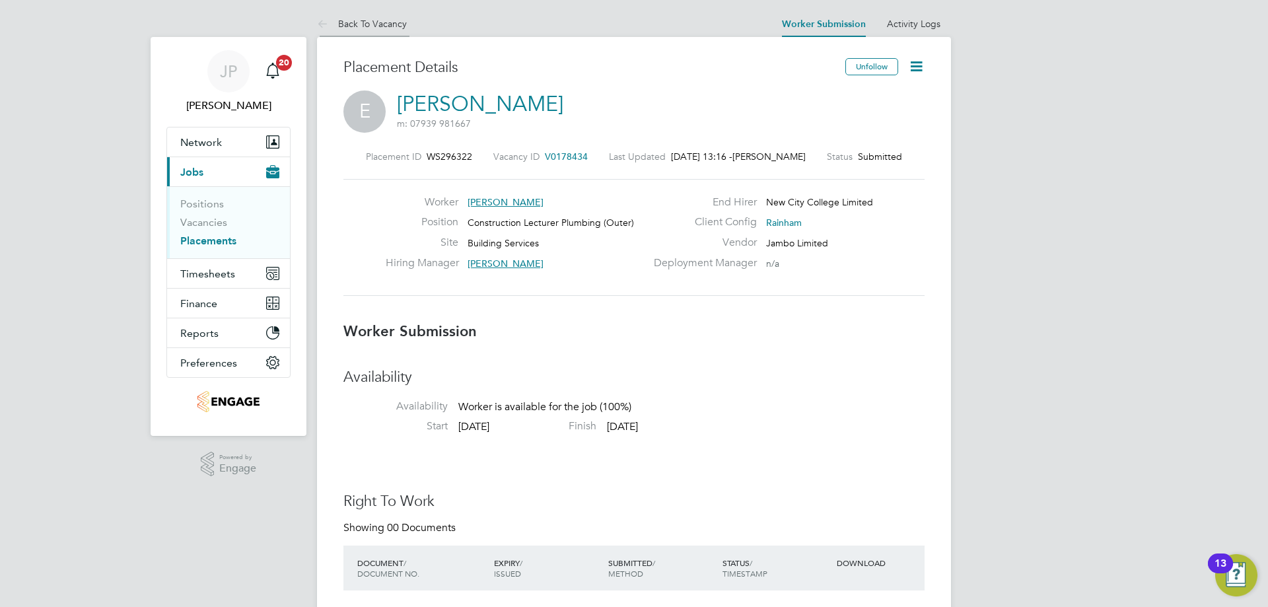
click at [365, 30] on li "Back To Vacancy" at bounding box center [362, 24] width 90 height 26
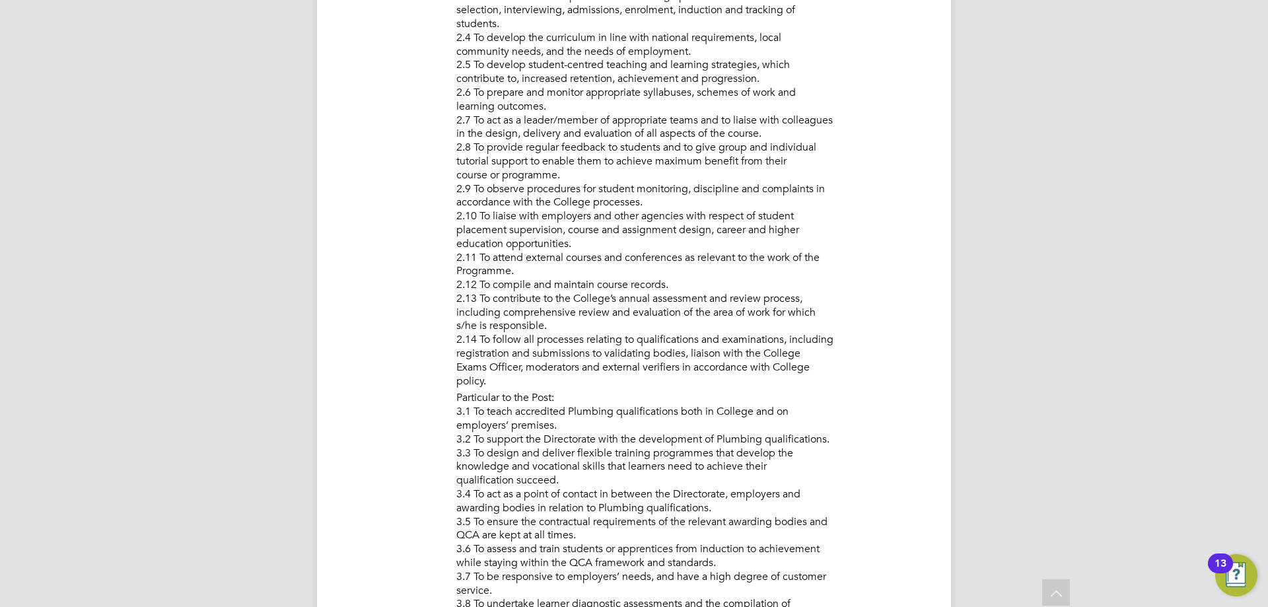
click at [838, 309] on li "In common with all other lecturing staff: 2.1 To teach on a range of courses at…" at bounding box center [691, 163] width 468 height 457
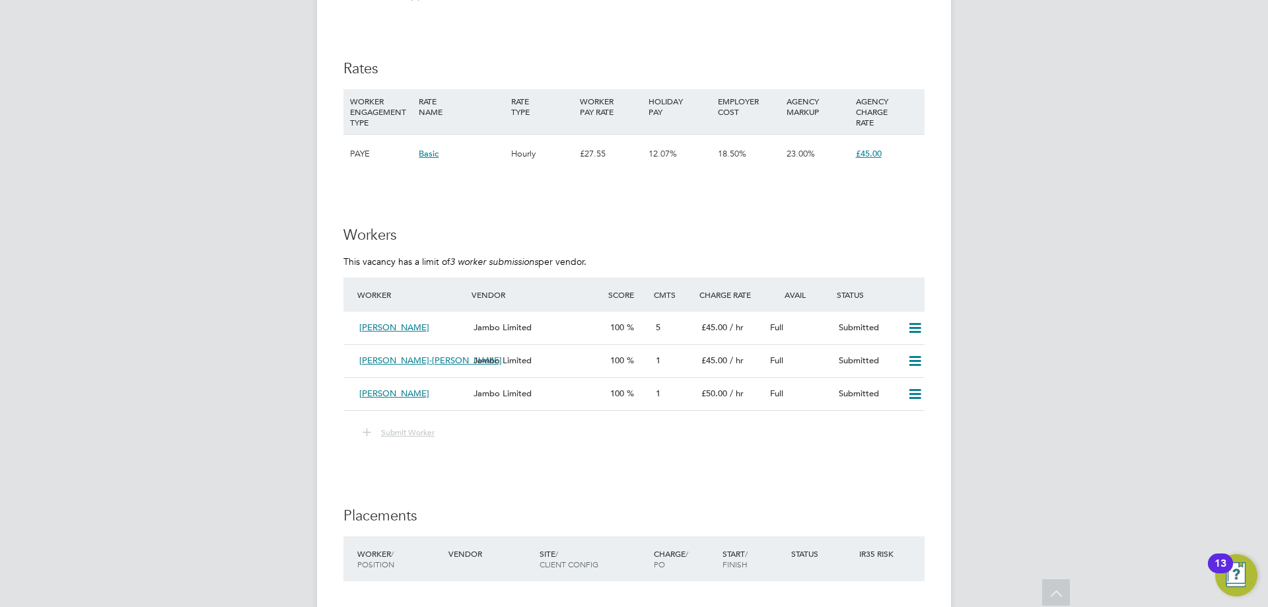
scroll to position [2313, 0]
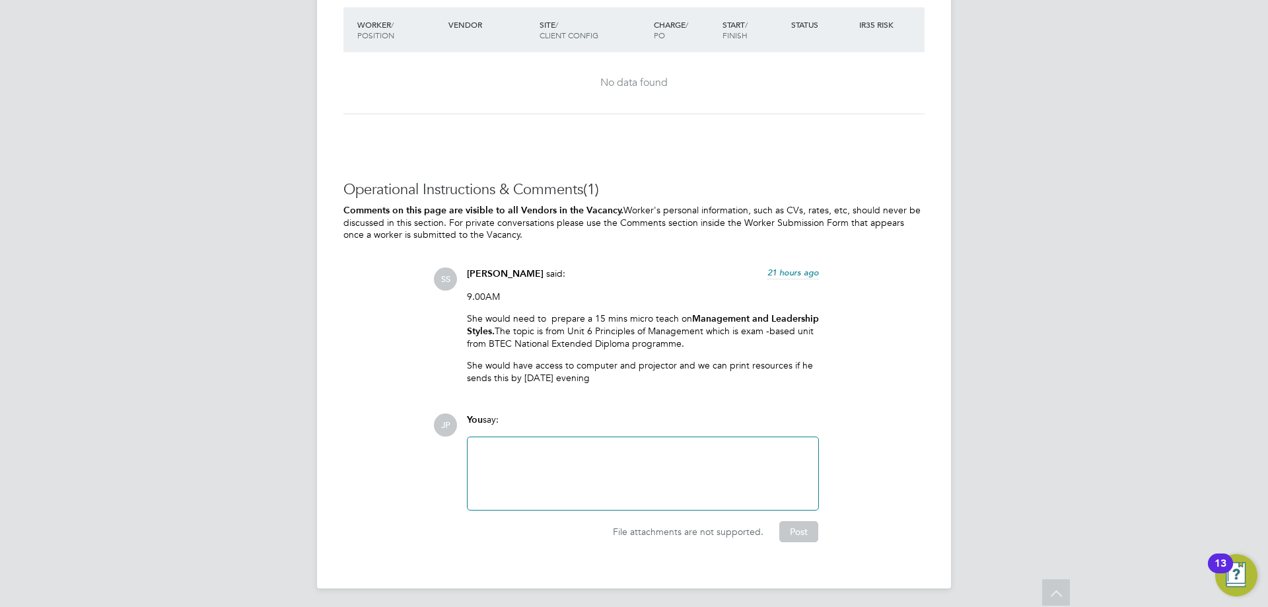
drag, startPoint x: 597, startPoint y: 383, endPoint x: 567, endPoint y: 365, distance: 35.0
click at [567, 365] on div "9.00AM She would need to prepare a 15 mins micro teach on Management and Leader…" at bounding box center [643, 342] width 352 height 103
click at [643, 383] on div "9.00AM She would need to prepare a 15 mins micro teach on Management and Leader…" at bounding box center [643, 342] width 352 height 103
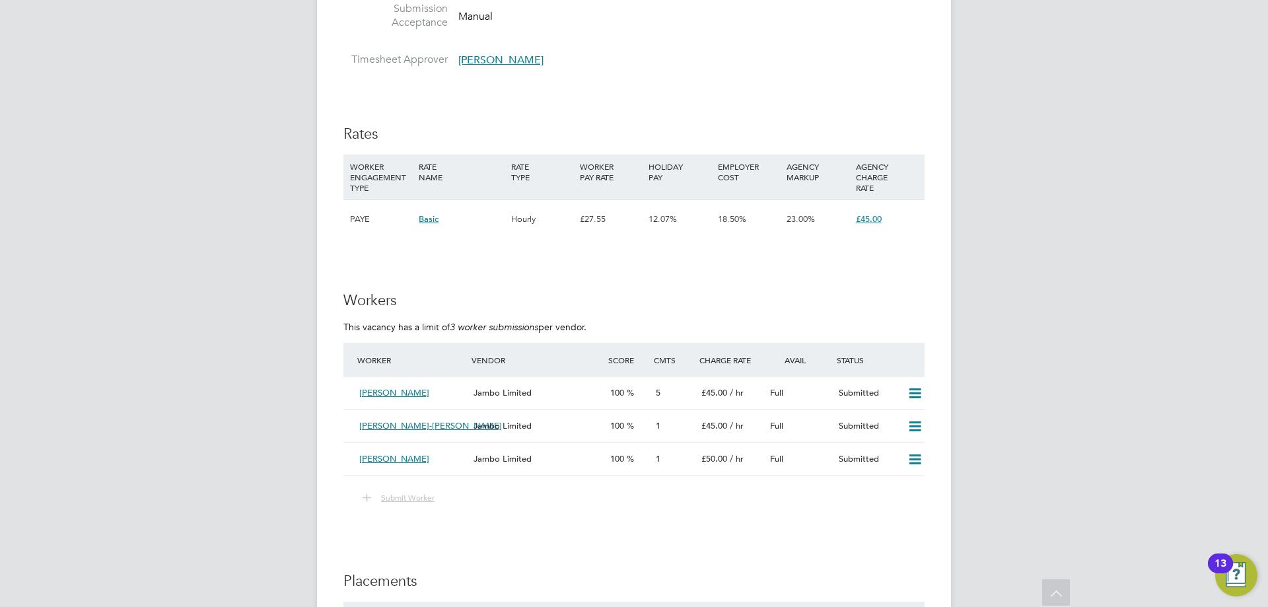
scroll to position [1784, 0]
